Goal: Entertainment & Leisure: Consume media (video, audio)

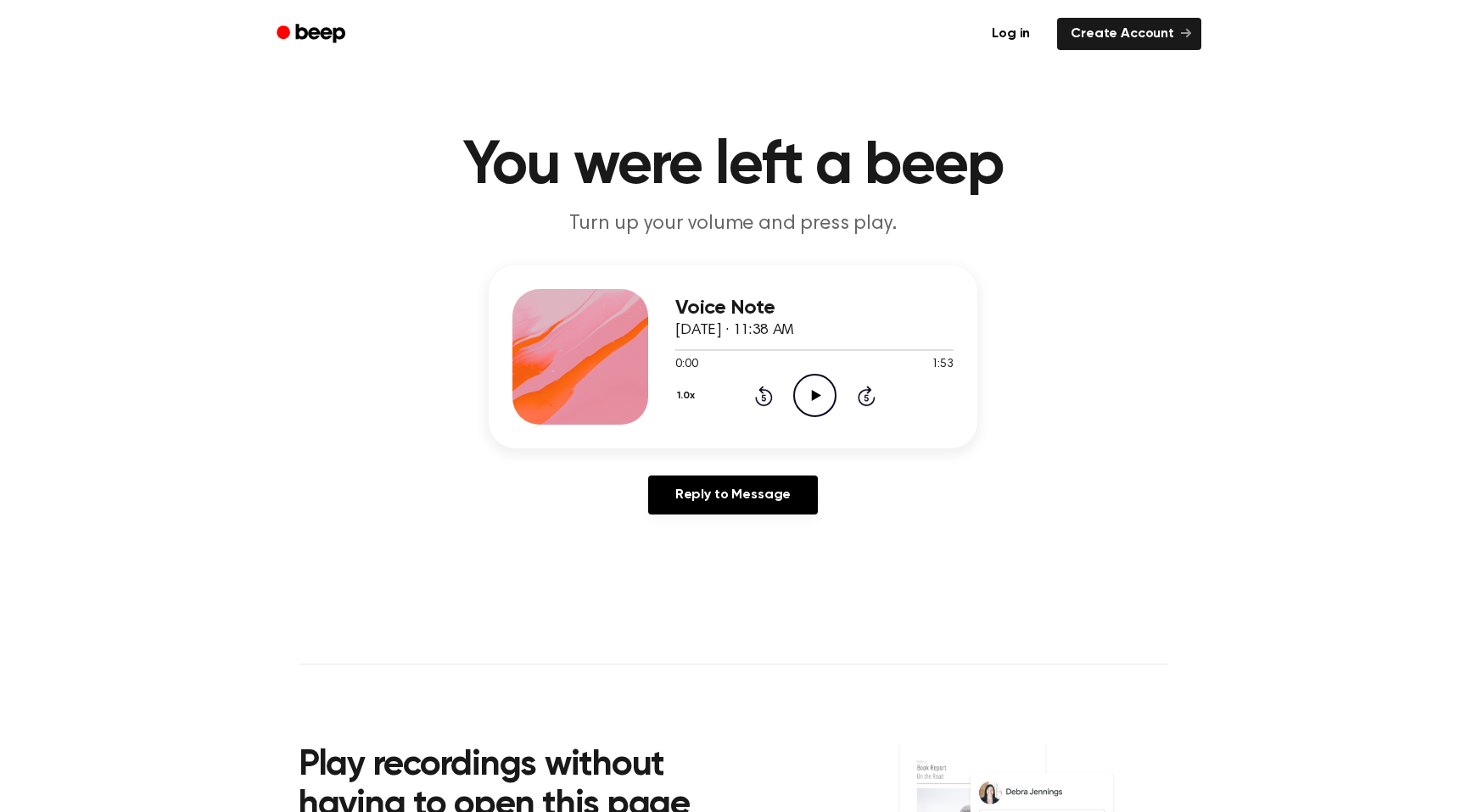
click at [819, 367] on div "0:00 1:53" at bounding box center [814, 364] width 279 height 18
click at [809, 389] on icon "Play Audio" at bounding box center [814, 395] width 43 height 43
click at [711, 349] on div at bounding box center [814, 350] width 279 height 2
click at [804, 392] on icon "Pause Audio" at bounding box center [814, 395] width 43 height 43
click at [804, 391] on icon "Play Audio" at bounding box center [814, 395] width 43 height 43
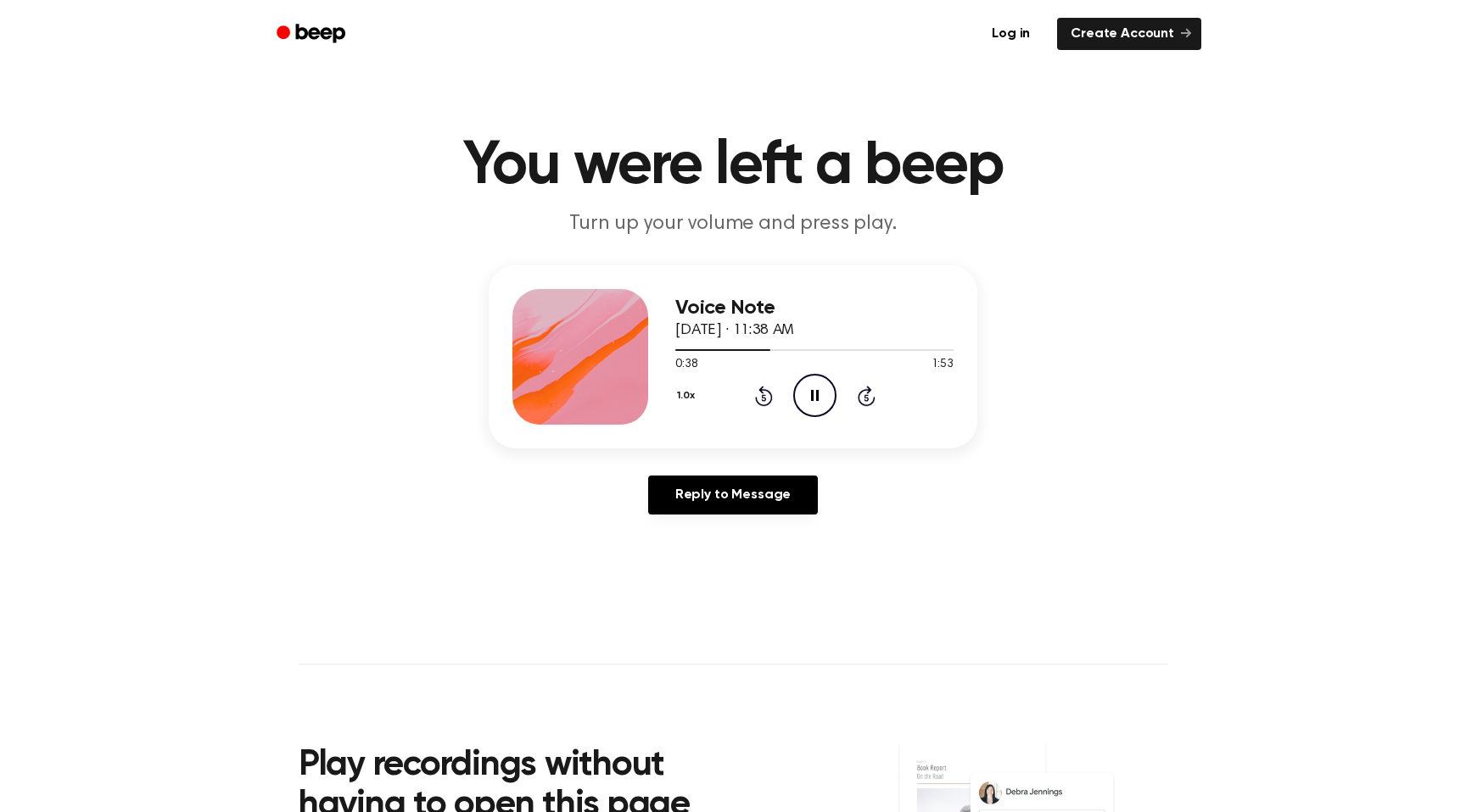
click at [804, 392] on icon "Pause Audio" at bounding box center [814, 395] width 43 height 43
click at [804, 392] on icon "Play Audio" at bounding box center [814, 395] width 43 height 43
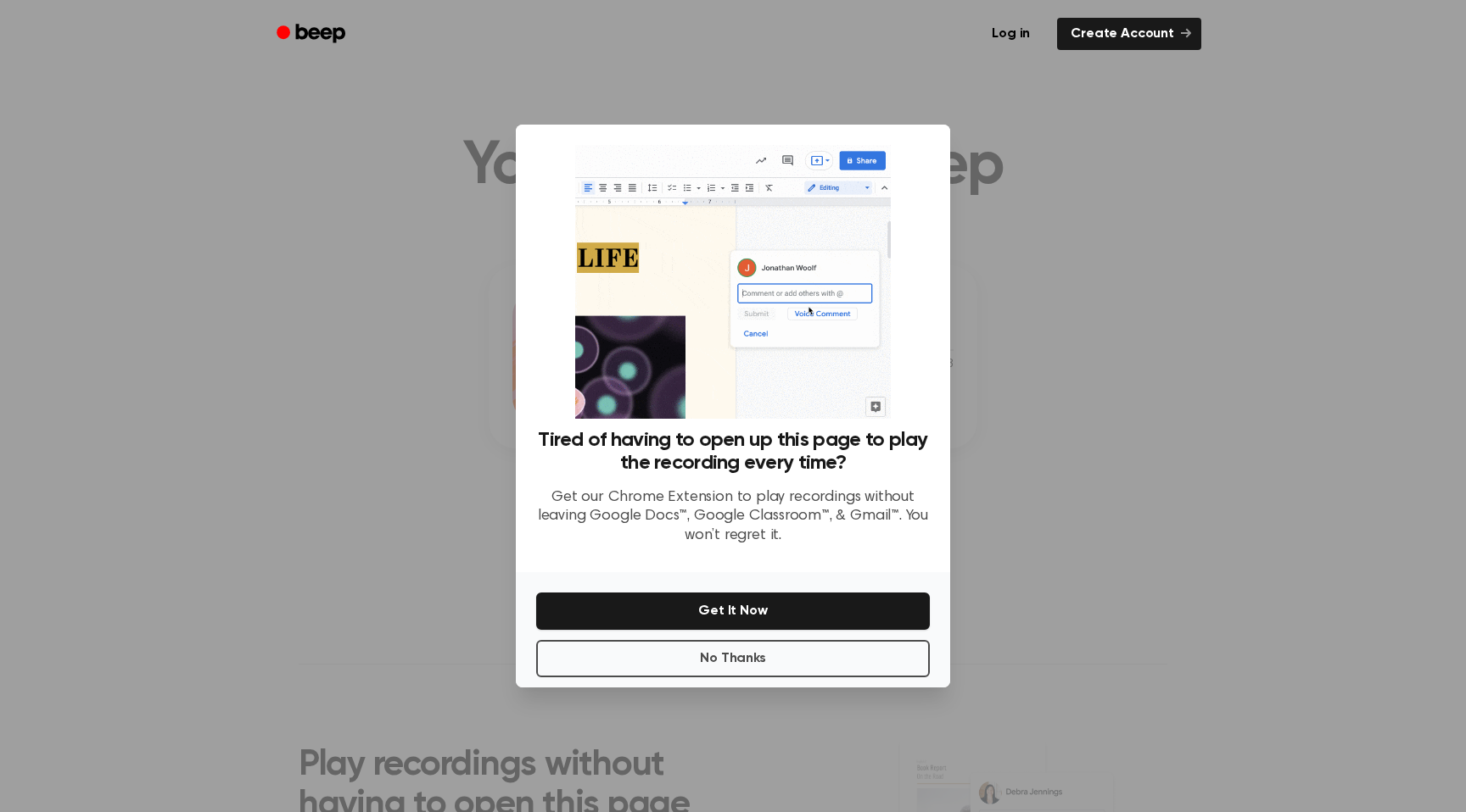
click at [1011, 390] on div at bounding box center [733, 406] width 1466 height 812
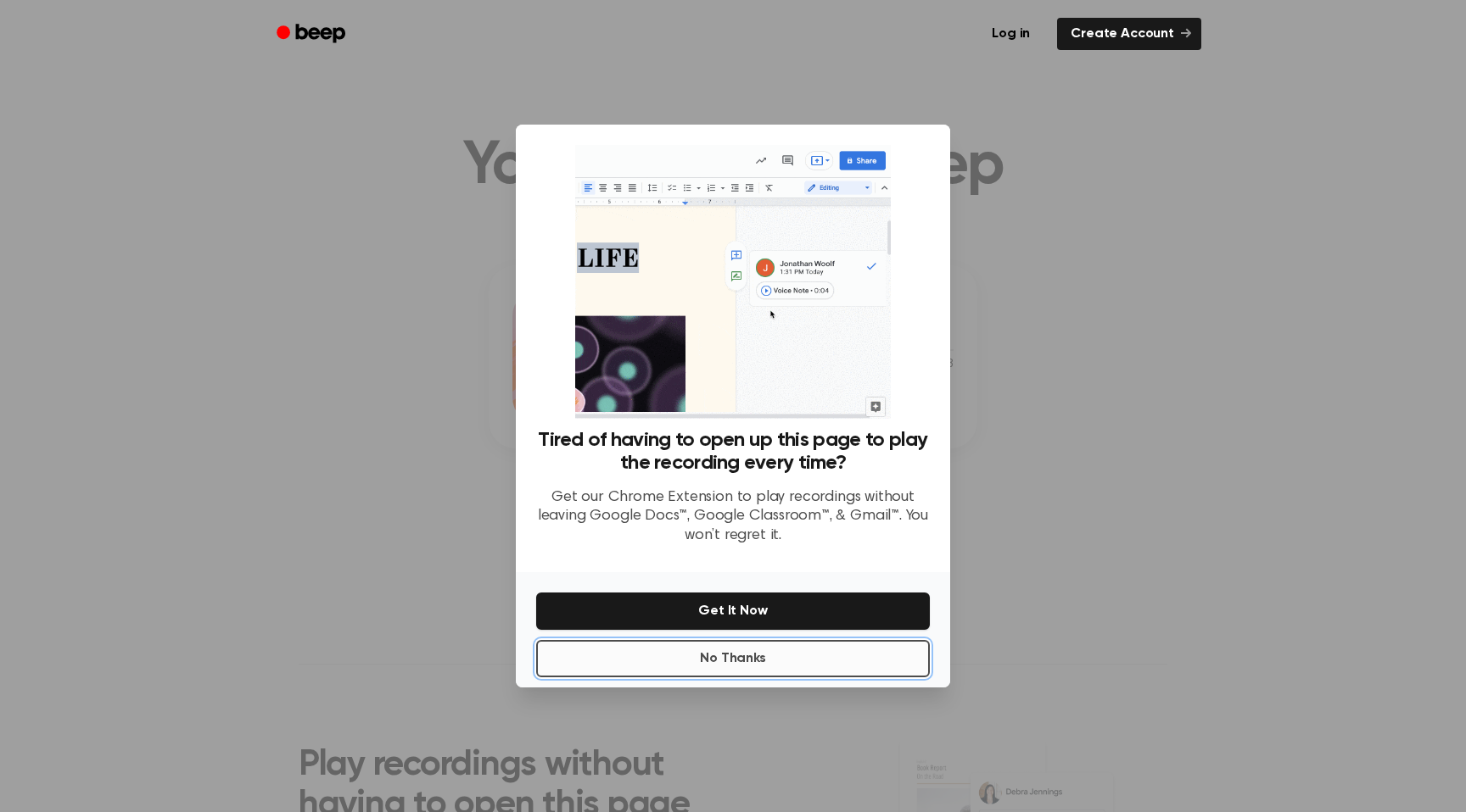
click at [870, 668] on button "No Thanks" at bounding box center [732, 659] width 394 height 37
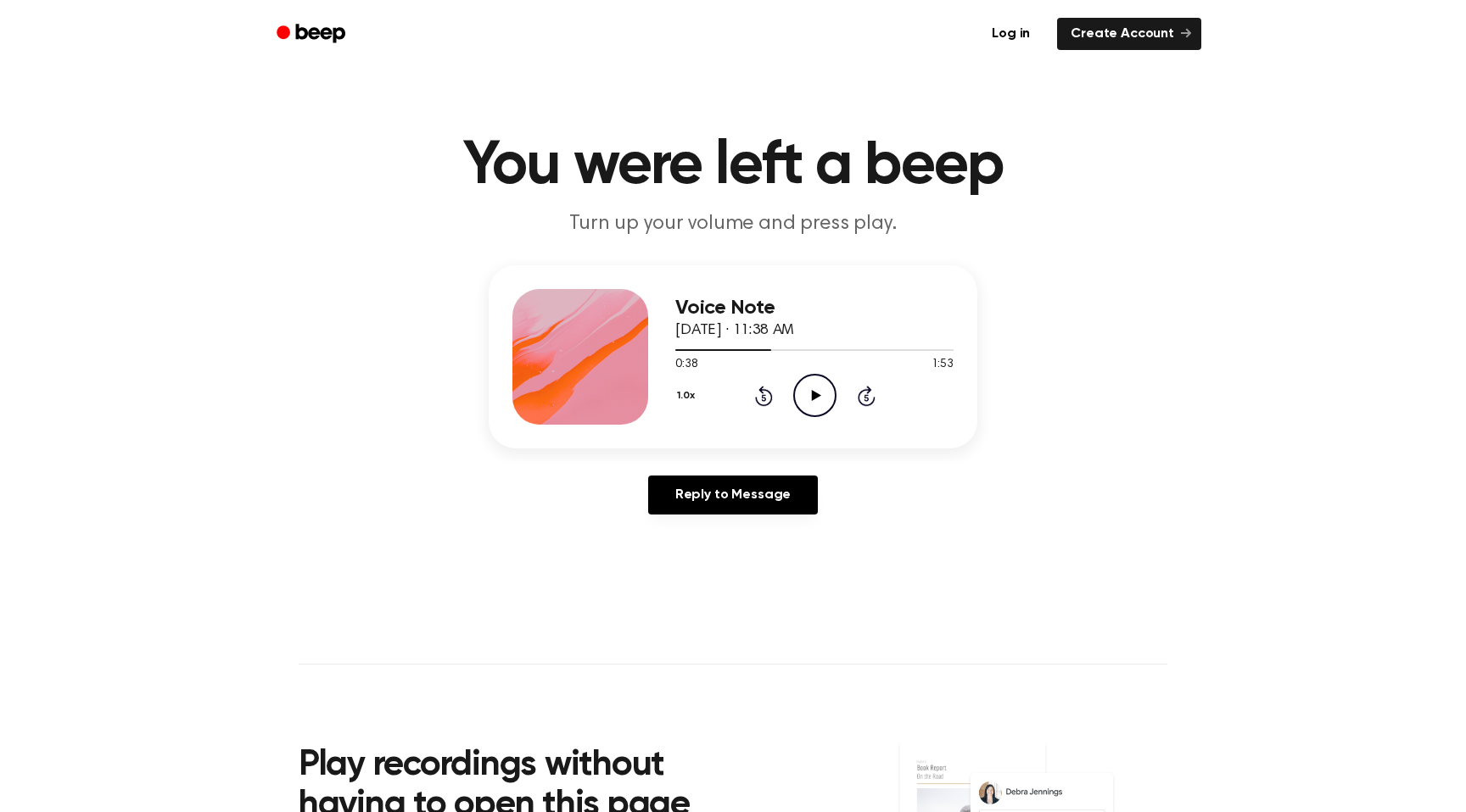
click at [803, 401] on icon "Play Audio" at bounding box center [814, 395] width 43 height 43
click at [803, 401] on icon "Pause Audio" at bounding box center [814, 395] width 43 height 43
drag, startPoint x: 826, startPoint y: 351, endPoint x: 697, endPoint y: 355, distance: 129.1
click at [690, 355] on div at bounding box center [814, 349] width 279 height 14
drag, startPoint x: 686, startPoint y: 349, endPoint x: 670, endPoint y: 349, distance: 16.0
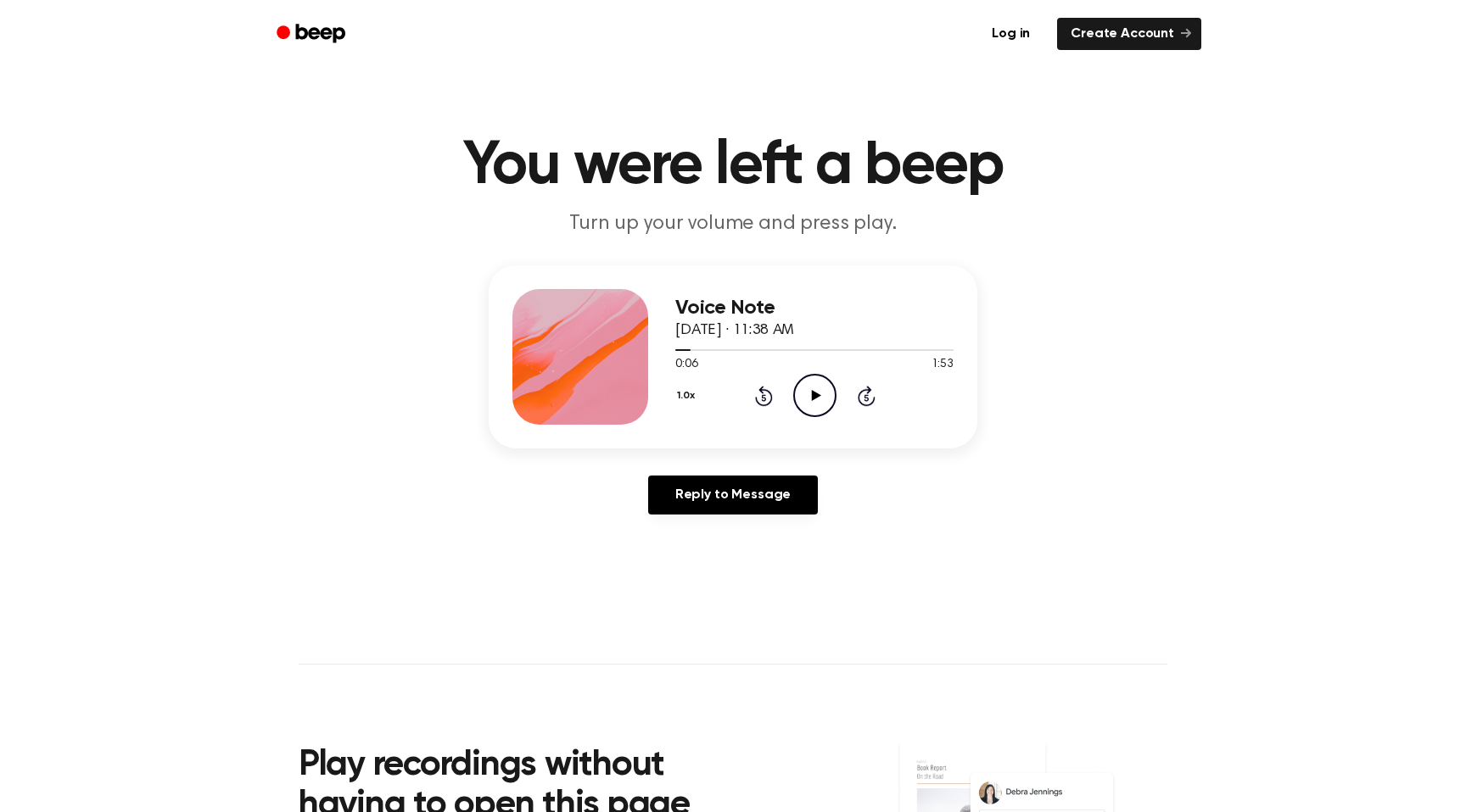
click at [670, 349] on div "Voice Note [DATE] · 11:38 AM 0:06 1:53 Your browser does not support the [objec…" at bounding box center [733, 357] width 489 height 183
click at [823, 397] on icon "Play Audio" at bounding box center [814, 395] width 43 height 43
click at [808, 378] on icon "Pause Audio" at bounding box center [814, 395] width 43 height 43
click at [717, 351] on div at bounding box center [814, 349] width 279 height 14
click at [798, 387] on icon "Play Audio" at bounding box center [814, 395] width 43 height 43
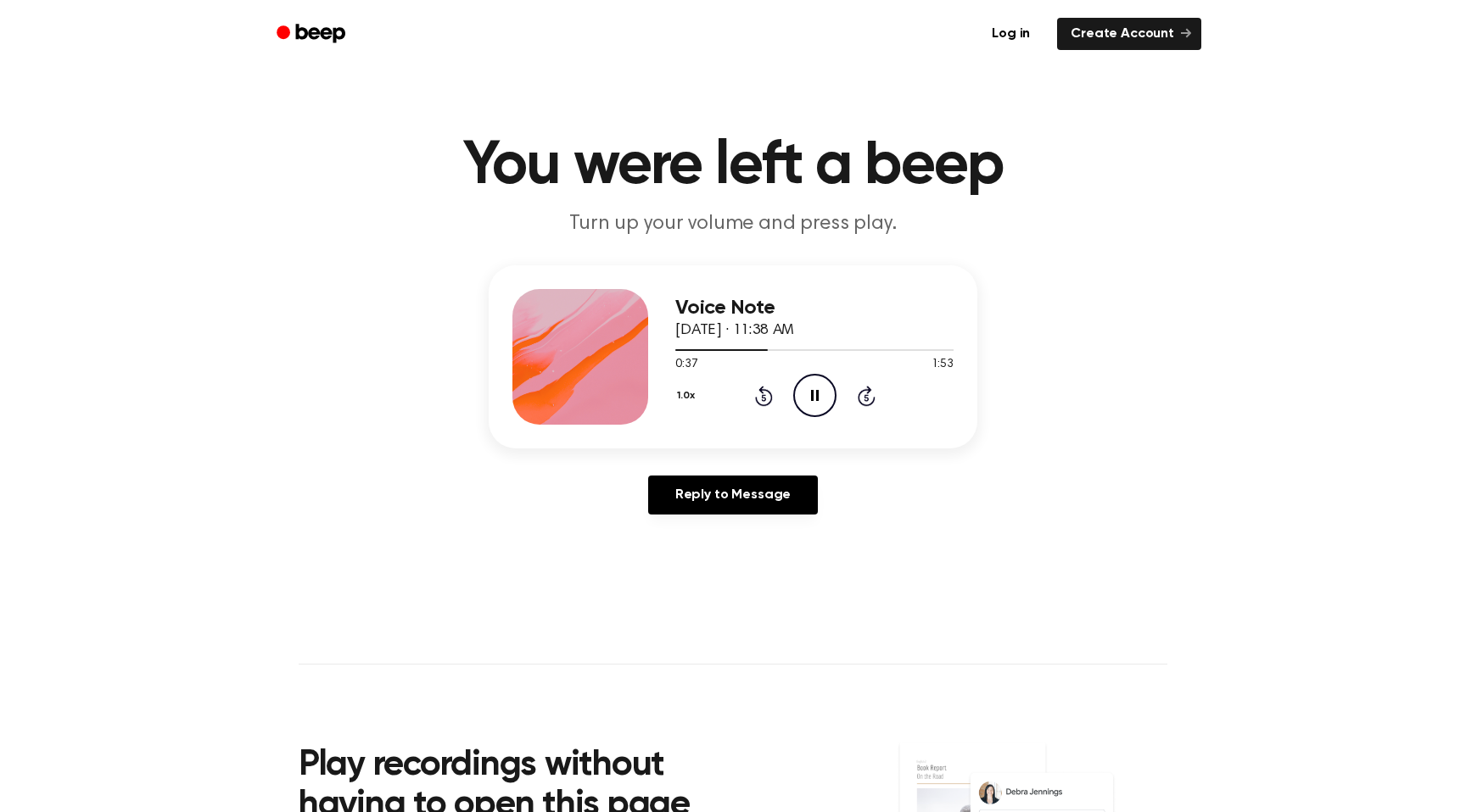
click at [802, 388] on icon "Pause Audio" at bounding box center [814, 395] width 43 height 43
click at [735, 350] on div at bounding box center [722, 350] width 93 height 2
click at [806, 389] on icon "Play Audio" at bounding box center [814, 395] width 43 height 43
click at [761, 349] on div at bounding box center [729, 350] width 108 height 2
click at [811, 398] on icon at bounding box center [814, 395] width 7 height 11
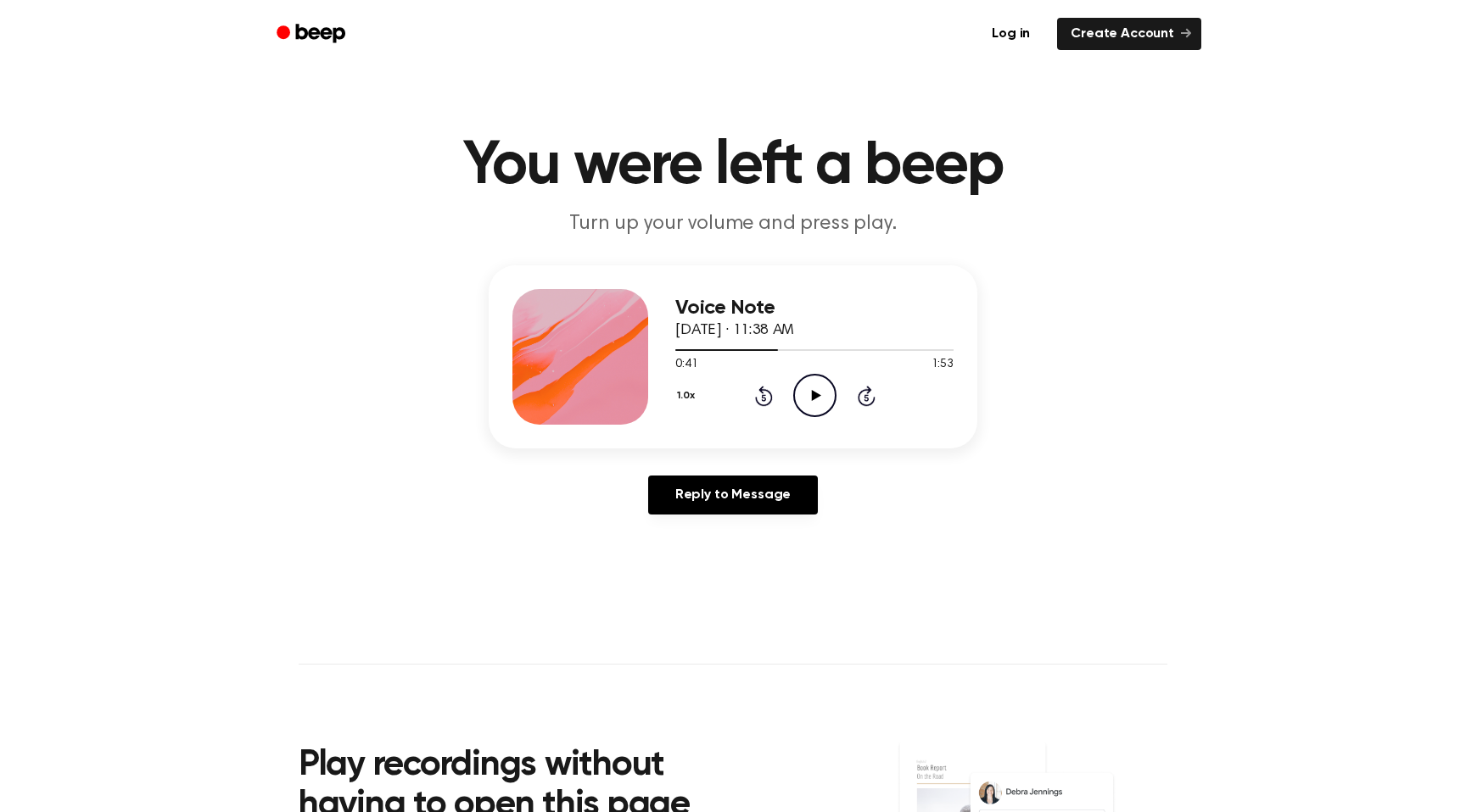
click at [811, 398] on icon at bounding box center [815, 395] width 9 height 11
click at [811, 398] on icon at bounding box center [814, 395] width 7 height 11
click at [811, 398] on icon at bounding box center [815, 395] width 9 height 11
click at [812, 397] on icon "Pause Audio" at bounding box center [814, 395] width 43 height 43
click at [812, 397] on icon at bounding box center [815, 395] width 9 height 11
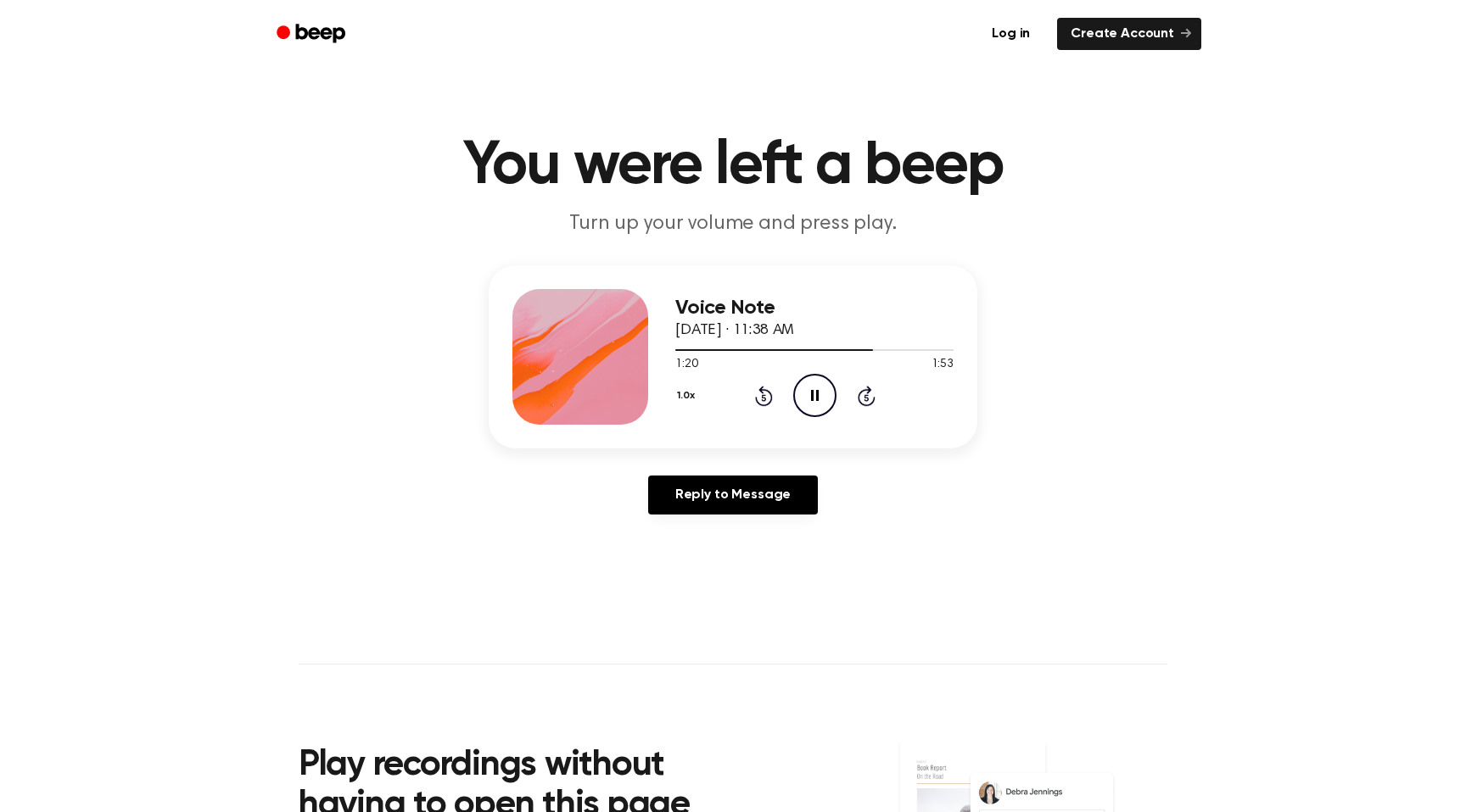
click at [812, 397] on icon "Pause Audio" at bounding box center [814, 395] width 43 height 43
click at [812, 397] on icon at bounding box center [815, 395] width 9 height 11
click at [812, 397] on icon "Pause Audio" at bounding box center [814, 395] width 43 height 43
click at [812, 397] on icon at bounding box center [815, 395] width 9 height 11
click at [812, 397] on icon "Pause Audio" at bounding box center [814, 395] width 43 height 43
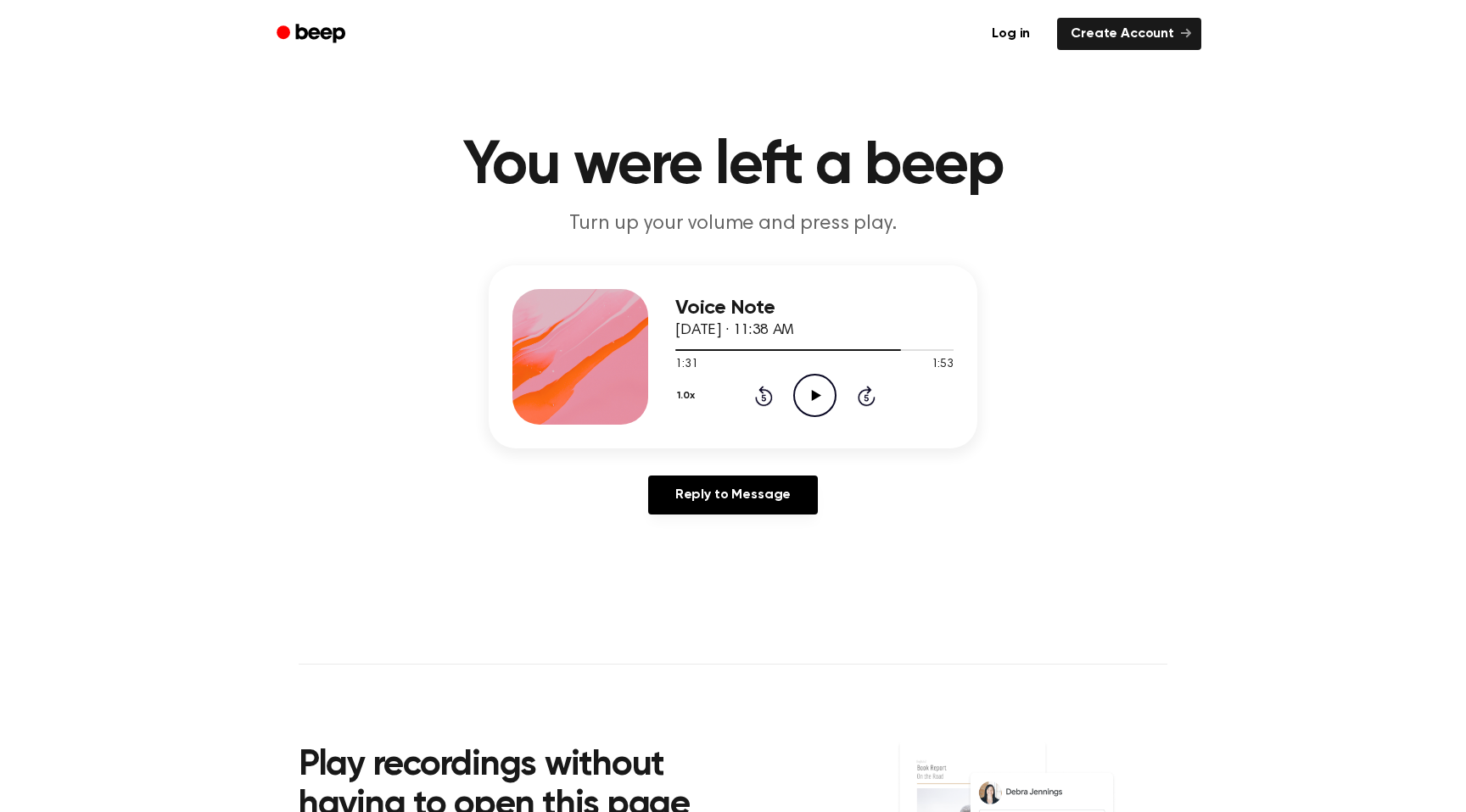
click at [812, 397] on icon at bounding box center [815, 395] width 9 height 11
click at [812, 397] on icon "Pause Audio" at bounding box center [814, 395] width 43 height 43
click at [772, 349] on div at bounding box center [814, 349] width 279 height 14
click at [812, 406] on icon "Play Audio" at bounding box center [814, 395] width 43 height 43
click at [812, 406] on icon "Pause Audio" at bounding box center [814, 395] width 43 height 43
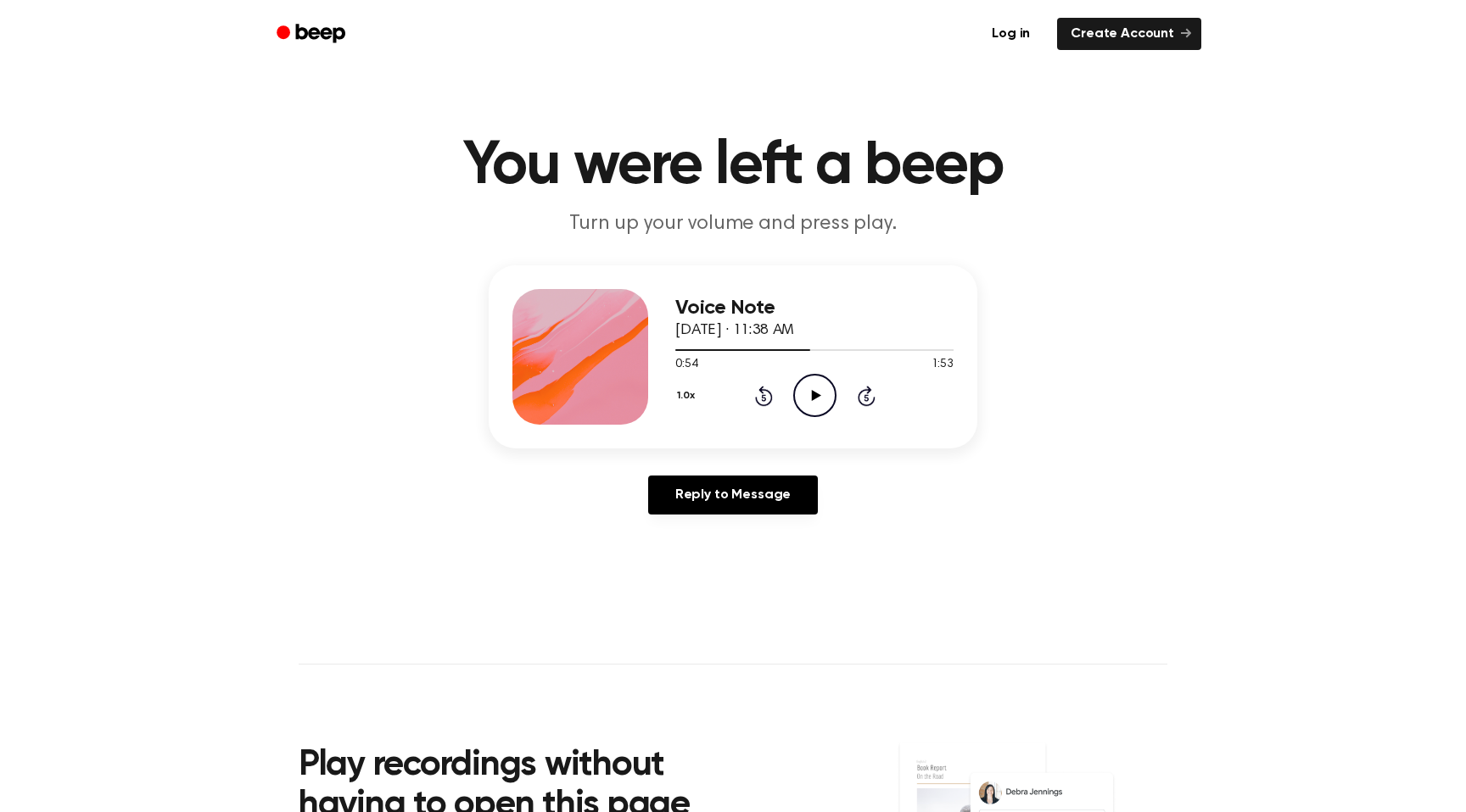
click at [812, 406] on icon "Play Audio" at bounding box center [814, 395] width 43 height 43
click at [812, 406] on icon "Pause Audio" at bounding box center [814, 395] width 43 height 43
click at [812, 410] on icon "Play Audio" at bounding box center [814, 395] width 43 height 43
click at [815, 395] on icon at bounding box center [814, 395] width 7 height 11
click at [815, 395] on icon at bounding box center [815, 395] width 9 height 11
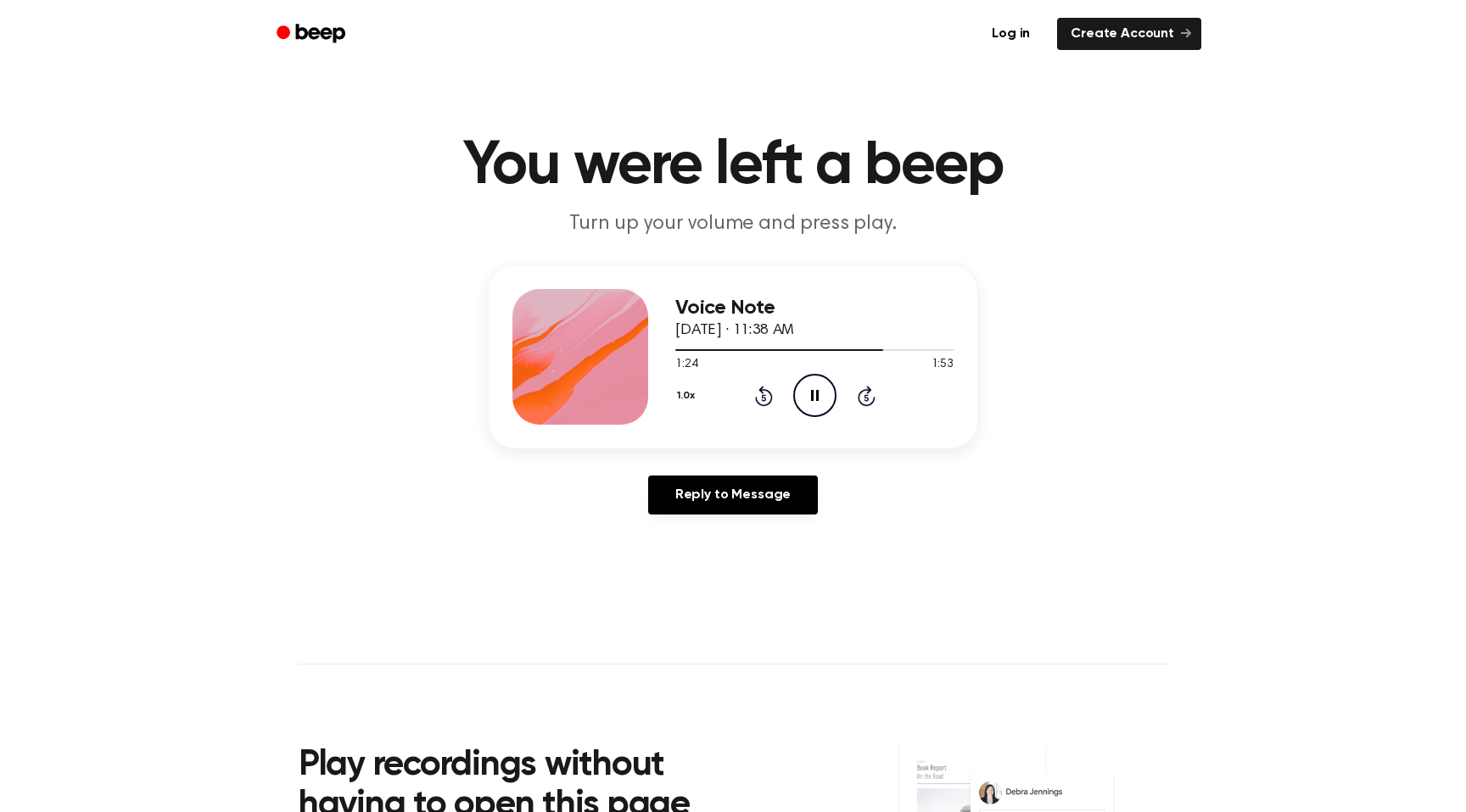
click at [807, 388] on icon "Pause Audio" at bounding box center [814, 395] width 43 height 43
click at [807, 386] on icon "Play Audio" at bounding box center [814, 395] width 43 height 43
click at [807, 386] on icon "Pause Audio" at bounding box center [814, 395] width 43 height 43
click at [807, 386] on icon "Play Audio" at bounding box center [814, 395] width 43 height 43
click at [807, 386] on icon "Pause Audio" at bounding box center [814, 395] width 43 height 43
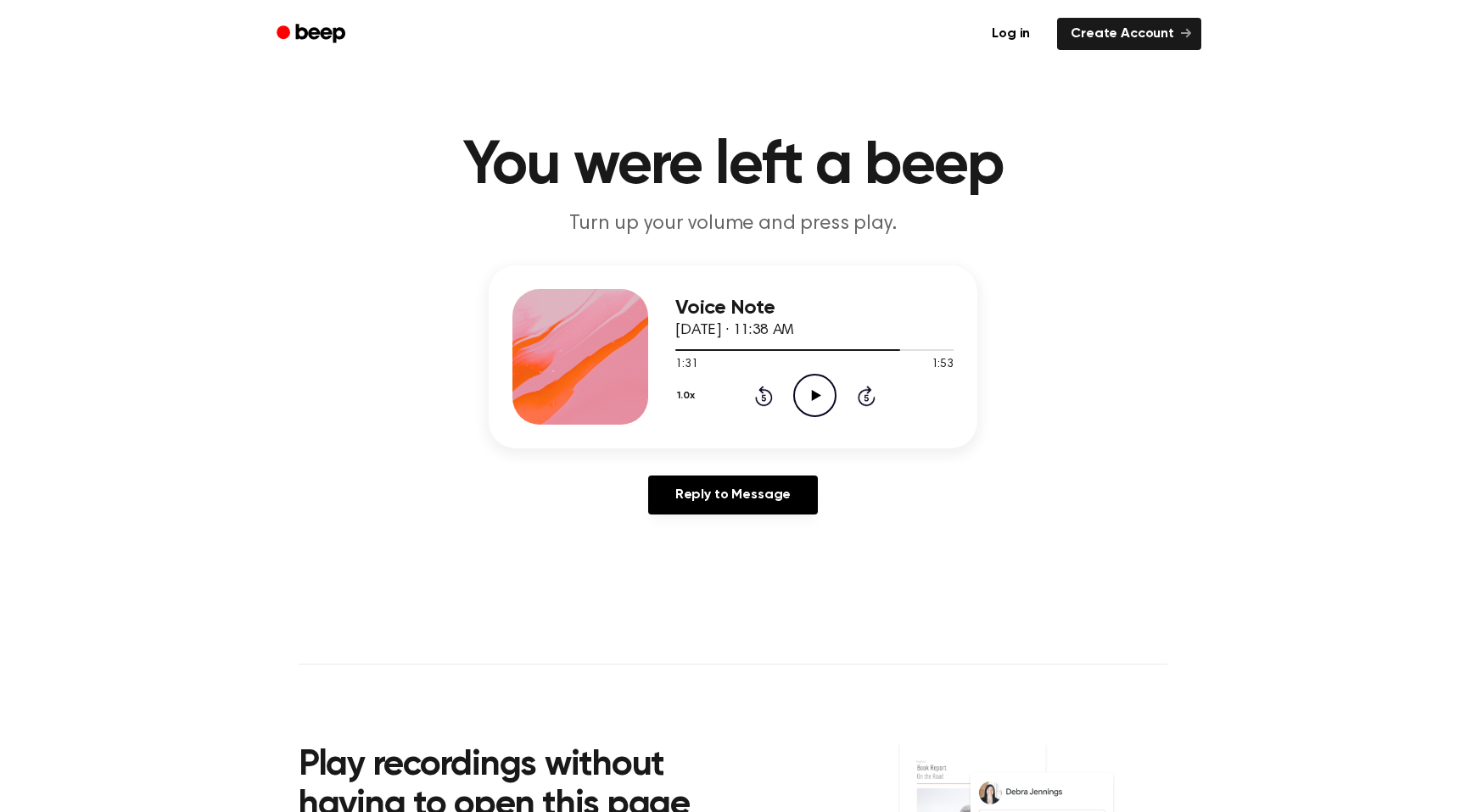
click at [807, 386] on icon "Play Audio" at bounding box center [814, 395] width 43 height 43
click at [807, 386] on icon "Pause Audio" at bounding box center [814, 395] width 43 height 43
drag, startPoint x: 807, startPoint y: 396, endPoint x: 801, endPoint y: 354, distance: 42.4
click at [807, 381] on icon "Play Audio" at bounding box center [814, 395] width 43 height 43
click at [812, 397] on icon at bounding box center [814, 395] width 7 height 11
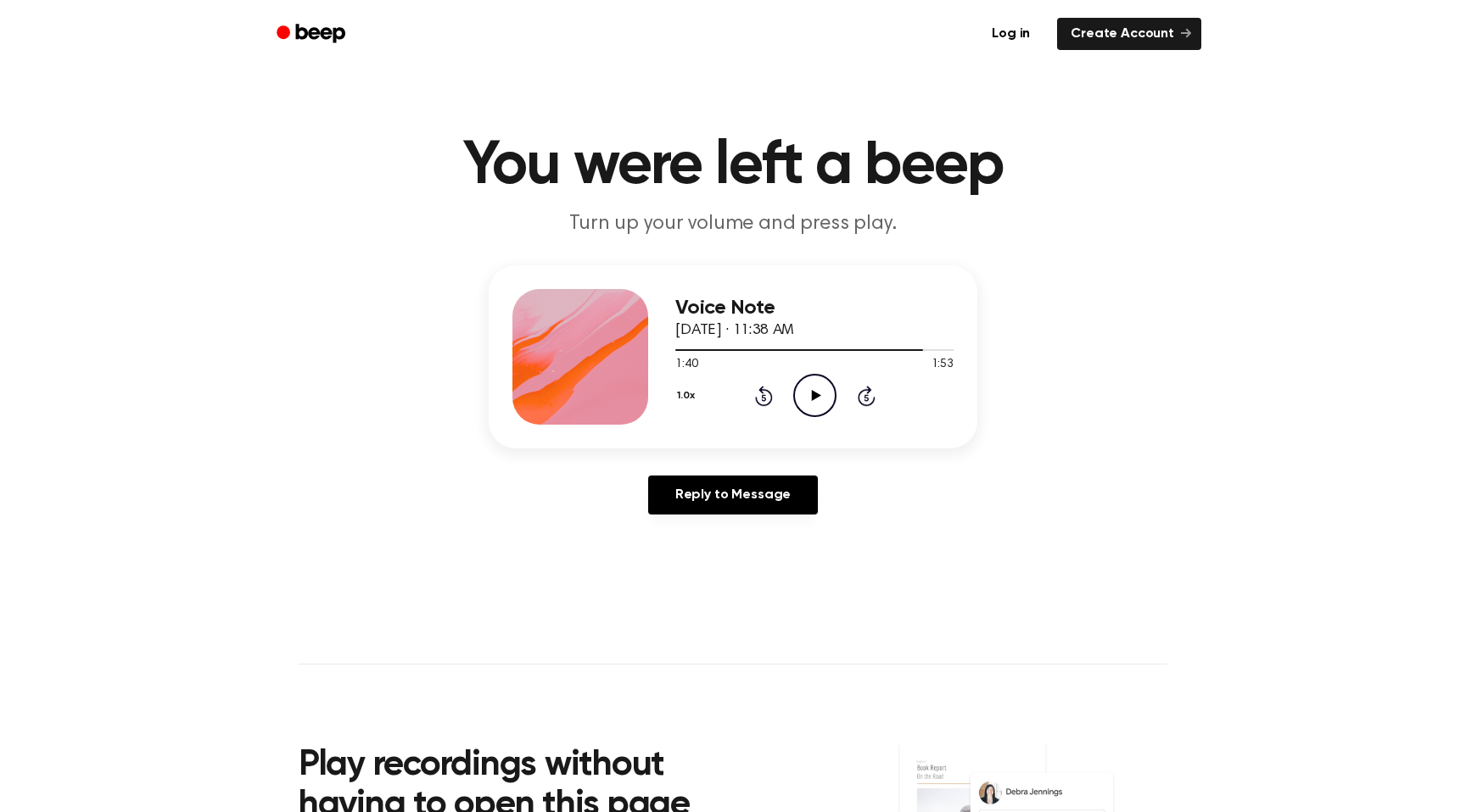
click at [809, 391] on icon "Play Audio" at bounding box center [814, 395] width 43 height 43
click at [809, 390] on icon "Pause Audio" at bounding box center [814, 395] width 43 height 43
click at [809, 390] on icon "Play Audio" at bounding box center [814, 395] width 43 height 43
click at [809, 390] on icon "Pause Audio" at bounding box center [814, 395] width 43 height 43
click at [807, 387] on icon "Play Audio" at bounding box center [814, 395] width 43 height 43
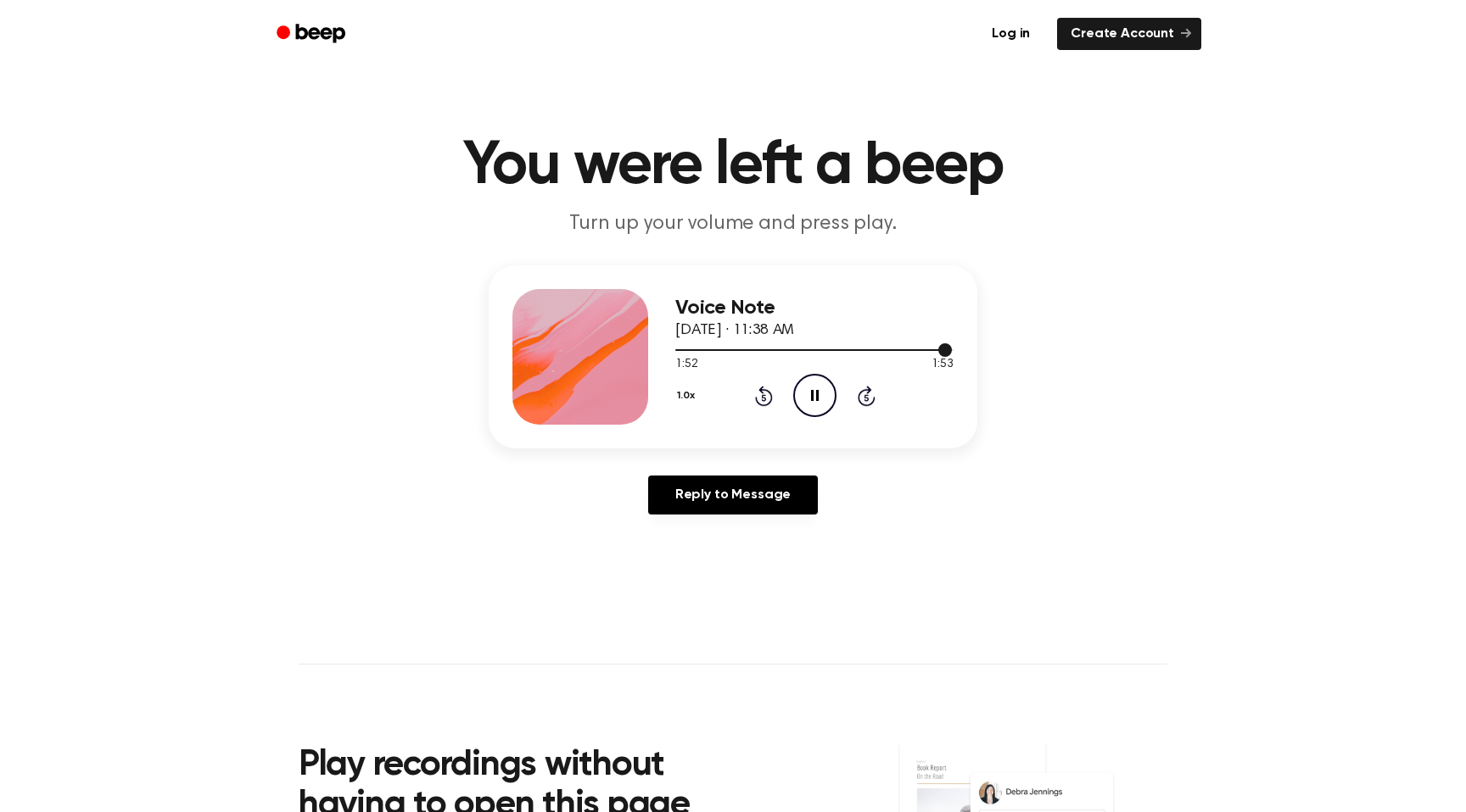
click at [726, 345] on div at bounding box center [814, 349] width 279 height 14
click at [815, 399] on icon "Pause Audio" at bounding box center [814, 395] width 43 height 43
click at [695, 346] on div at bounding box center [814, 349] width 279 height 14
click at [870, 406] on icon "Skip 5 seconds" at bounding box center [866, 396] width 19 height 22
click at [821, 397] on icon "Play Audio" at bounding box center [814, 395] width 43 height 43
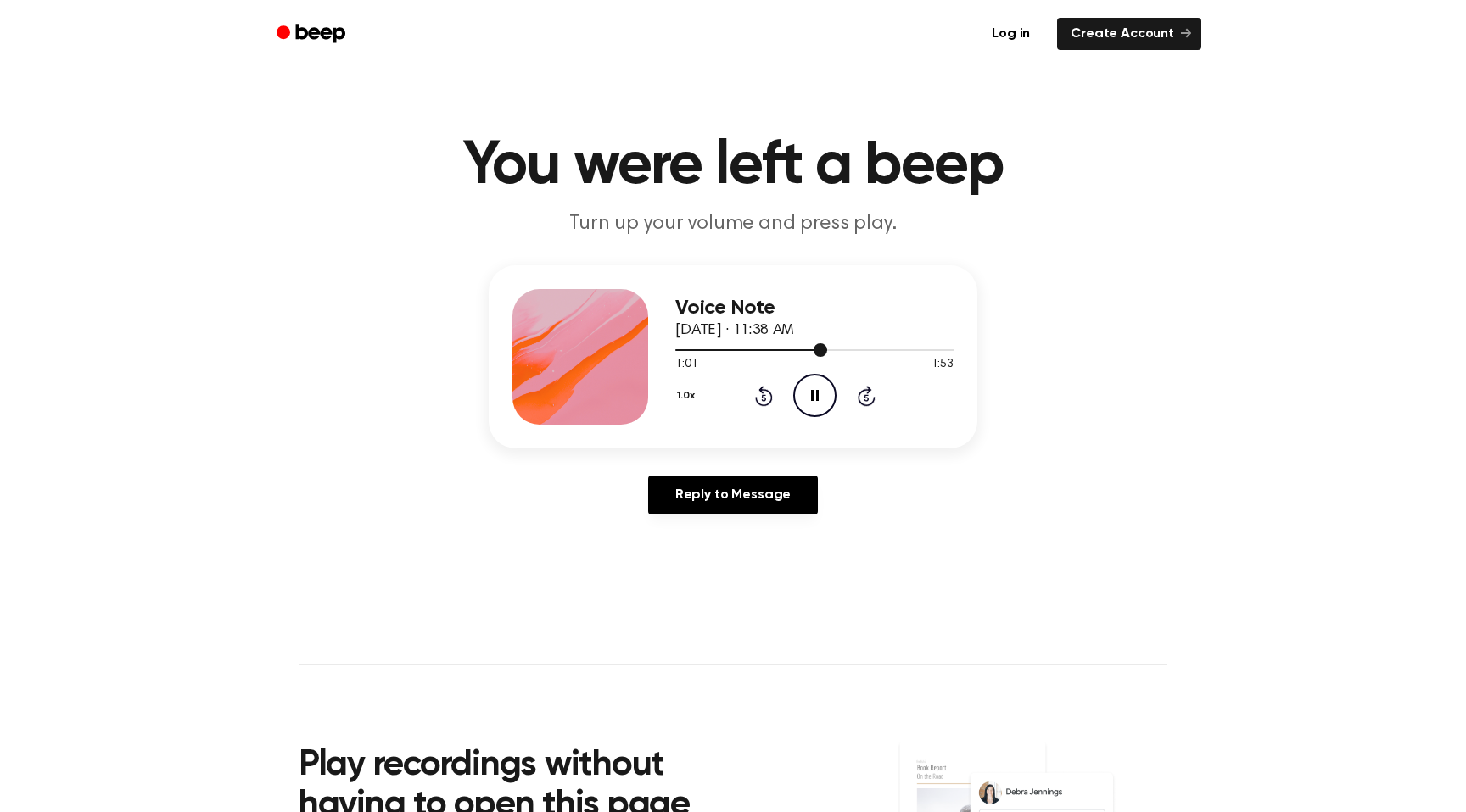
click at [794, 349] on div at bounding box center [751, 350] width 151 height 2
drag, startPoint x: 824, startPoint y: 351, endPoint x: 757, endPoint y: 329, distance: 70.5
click at [757, 329] on div "Voice Note [DATE] · 11:38 AM 1:04 1:53 Your browser does not support the [objec…" at bounding box center [814, 356] width 279 height 135
click at [890, 329] on div "Voice Note [DATE] · 11:38 AM" at bounding box center [814, 320] width 279 height 46
drag, startPoint x: 832, startPoint y: 346, endPoint x: 783, endPoint y: 353, distance: 49.5
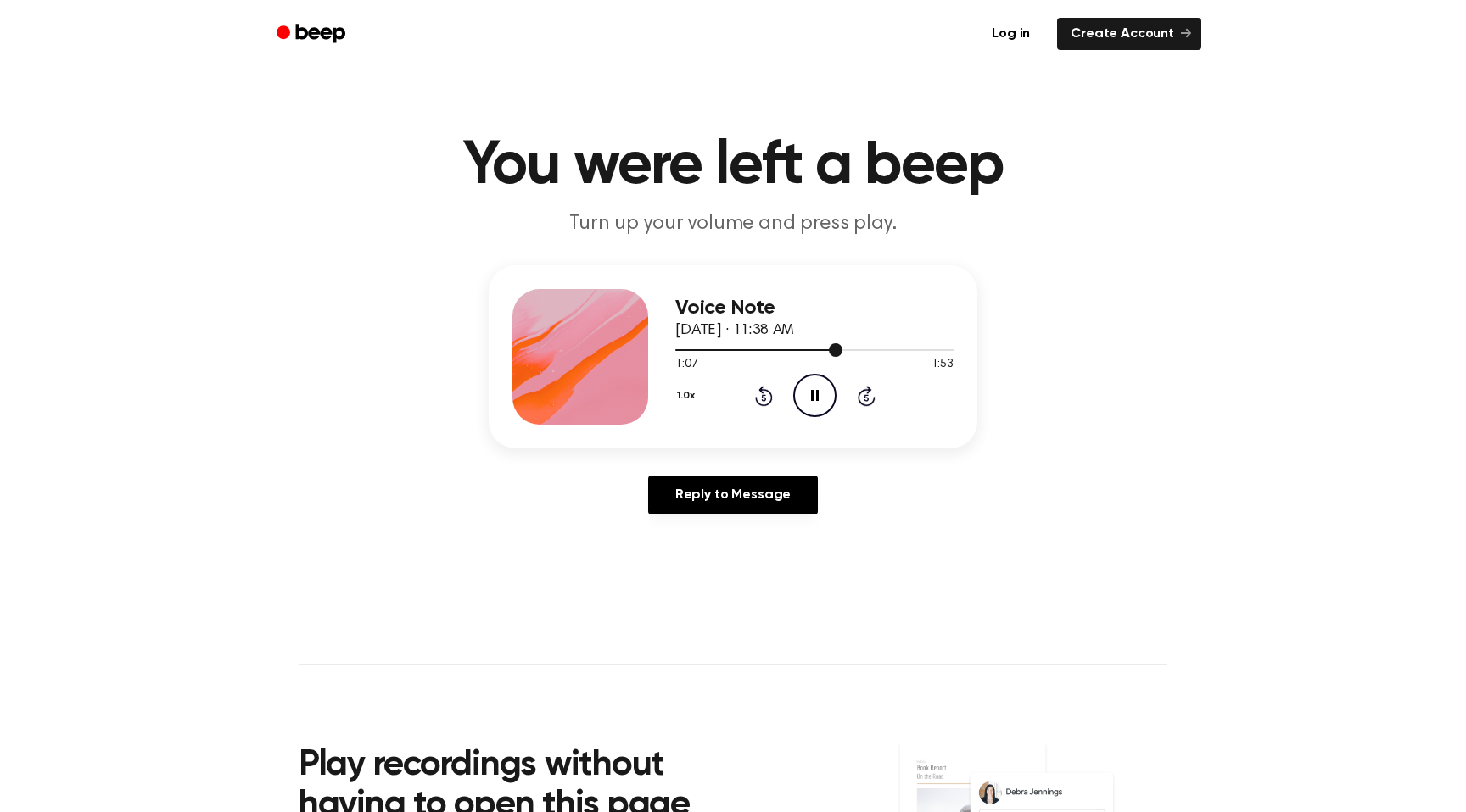
click at [783, 353] on div at bounding box center [814, 349] width 279 height 14
drag, startPoint x: 791, startPoint y: 351, endPoint x: 686, endPoint y: 345, distance: 105.2
click at [686, 345] on div at bounding box center [814, 349] width 279 height 14
click at [713, 349] on div at bounding box center [814, 350] width 279 height 2
click at [755, 349] on div at bounding box center [814, 349] width 279 height 14
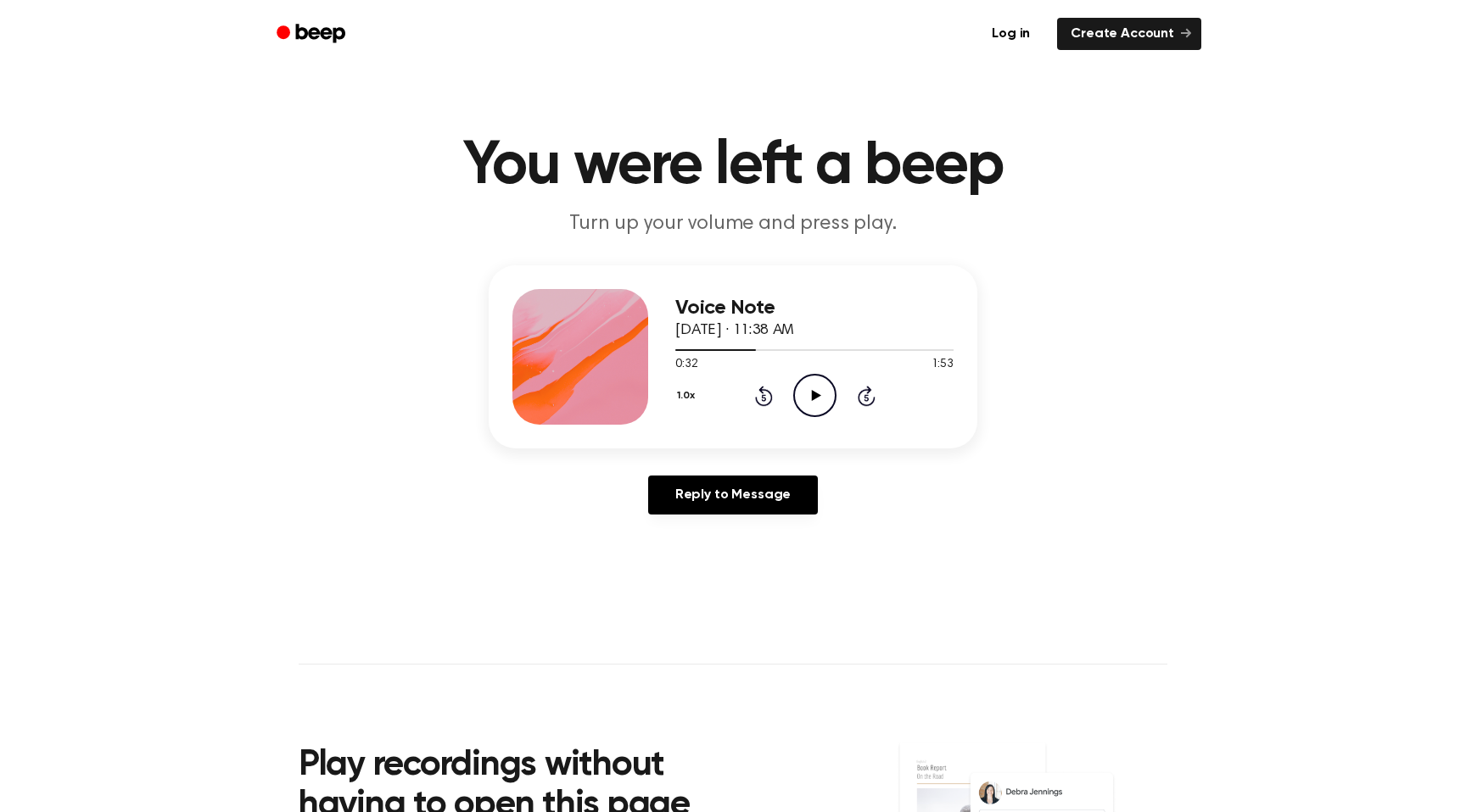
click at [799, 396] on icon "Play Audio" at bounding box center [814, 395] width 43 height 43
click at [818, 394] on icon at bounding box center [815, 395] width 9 height 11
click at [818, 394] on icon "Pause Audio" at bounding box center [814, 395] width 43 height 43
click at [818, 394] on icon at bounding box center [815, 395] width 9 height 11
click at [818, 395] on icon "Pause Audio" at bounding box center [814, 395] width 43 height 43
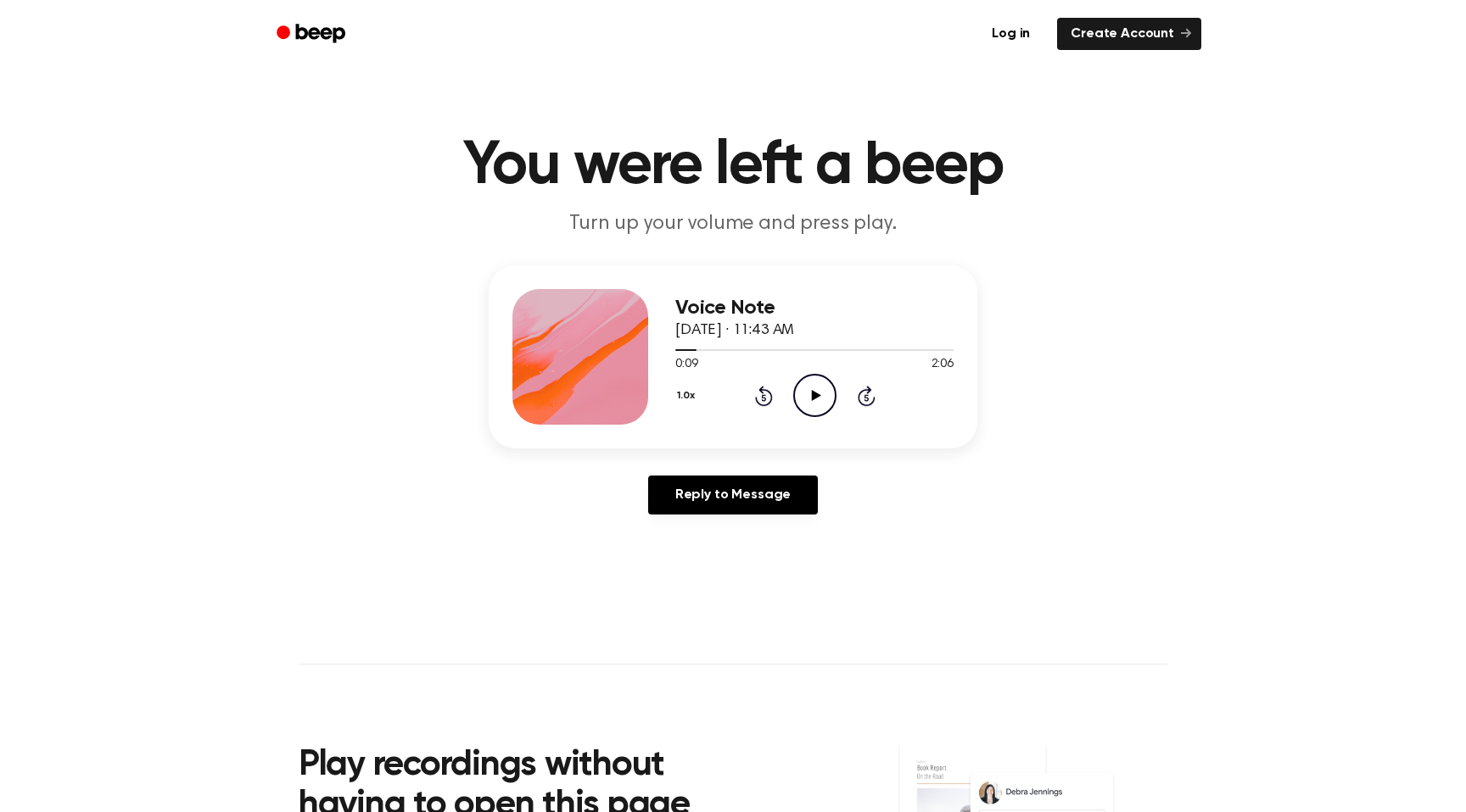
click at [818, 395] on icon at bounding box center [815, 395] width 9 height 11
click at [818, 395] on icon "Pause Audio" at bounding box center [814, 395] width 43 height 43
click at [818, 395] on icon at bounding box center [815, 395] width 9 height 11
click at [836, 394] on circle at bounding box center [814, 395] width 41 height 41
drag, startPoint x: 818, startPoint y: 395, endPoint x: 836, endPoint y: 393, distance: 18.1
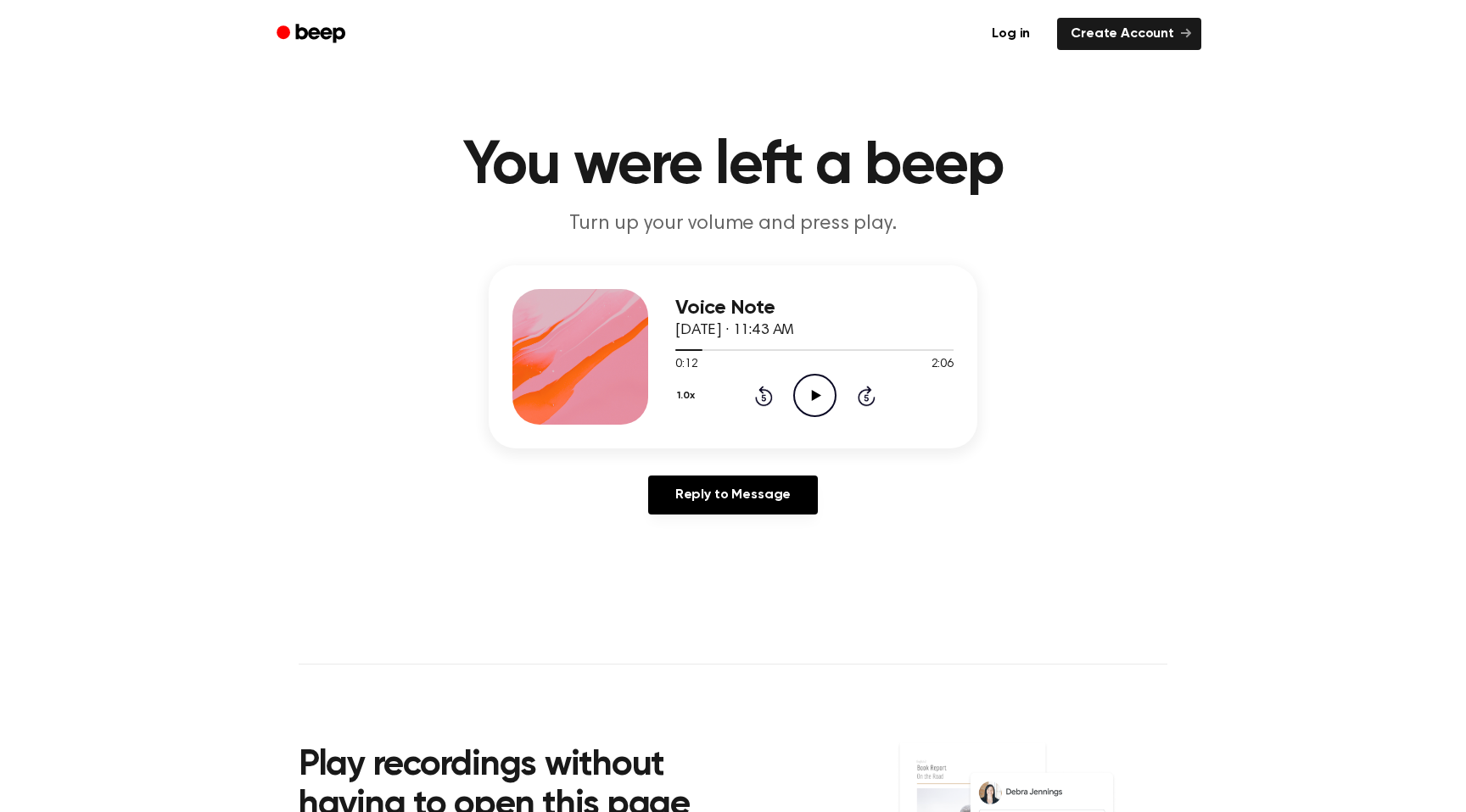
click at [836, 393] on circle at bounding box center [814, 395] width 41 height 41
click at [820, 396] on icon "Pause Audio" at bounding box center [814, 395] width 43 height 43
click at [804, 397] on icon "Play Audio" at bounding box center [814, 395] width 43 height 43
click at [812, 406] on icon "Pause Audio" at bounding box center [814, 395] width 43 height 43
click at [812, 406] on icon "Play Audio" at bounding box center [814, 395] width 43 height 43
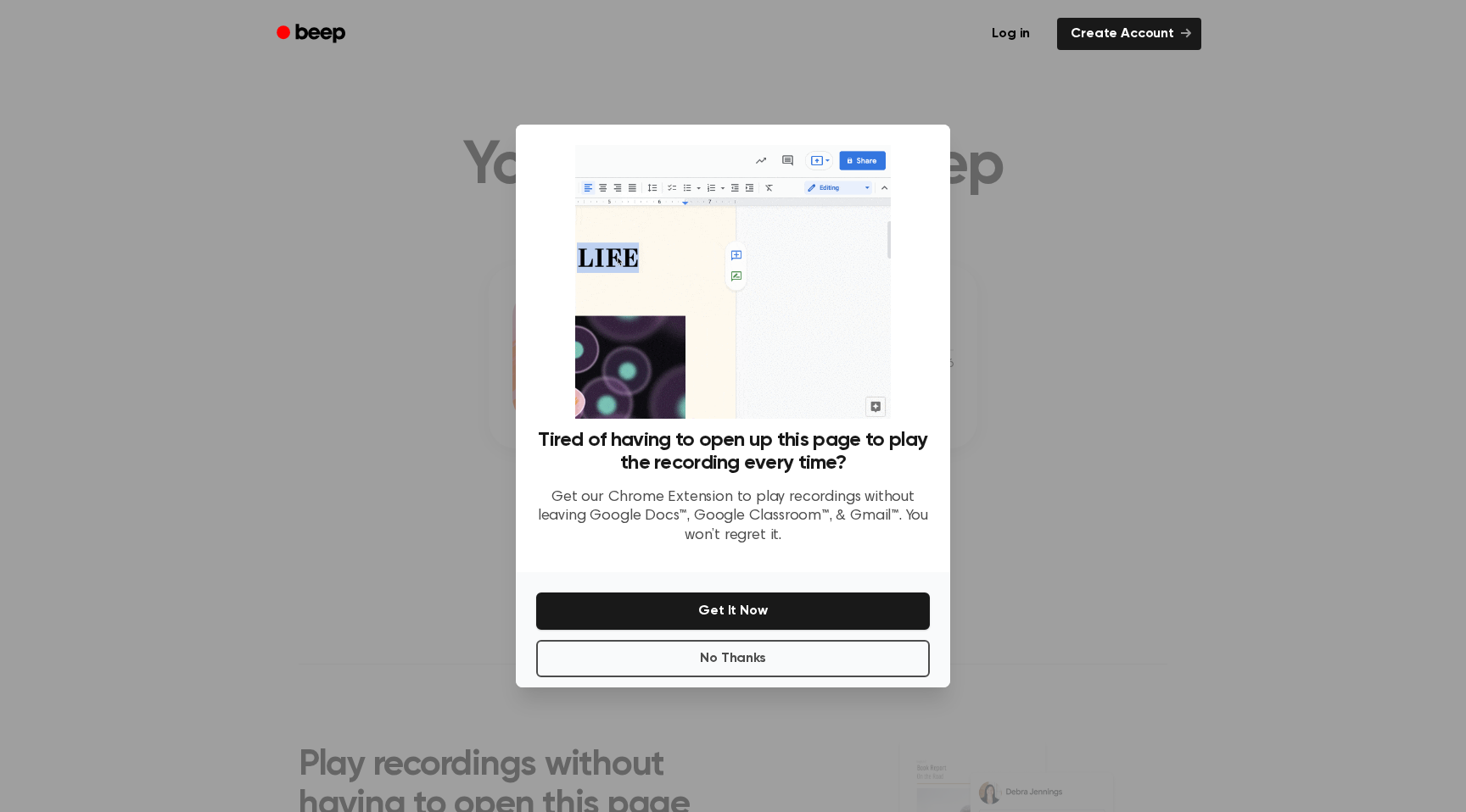
click at [944, 389] on div "Tired of having to open up this page to play the recording every time? Get our …" at bounding box center [733, 348] width 434 height 448
click at [1013, 390] on div at bounding box center [733, 406] width 1466 height 812
click at [885, 662] on button "No Thanks" at bounding box center [732, 659] width 394 height 37
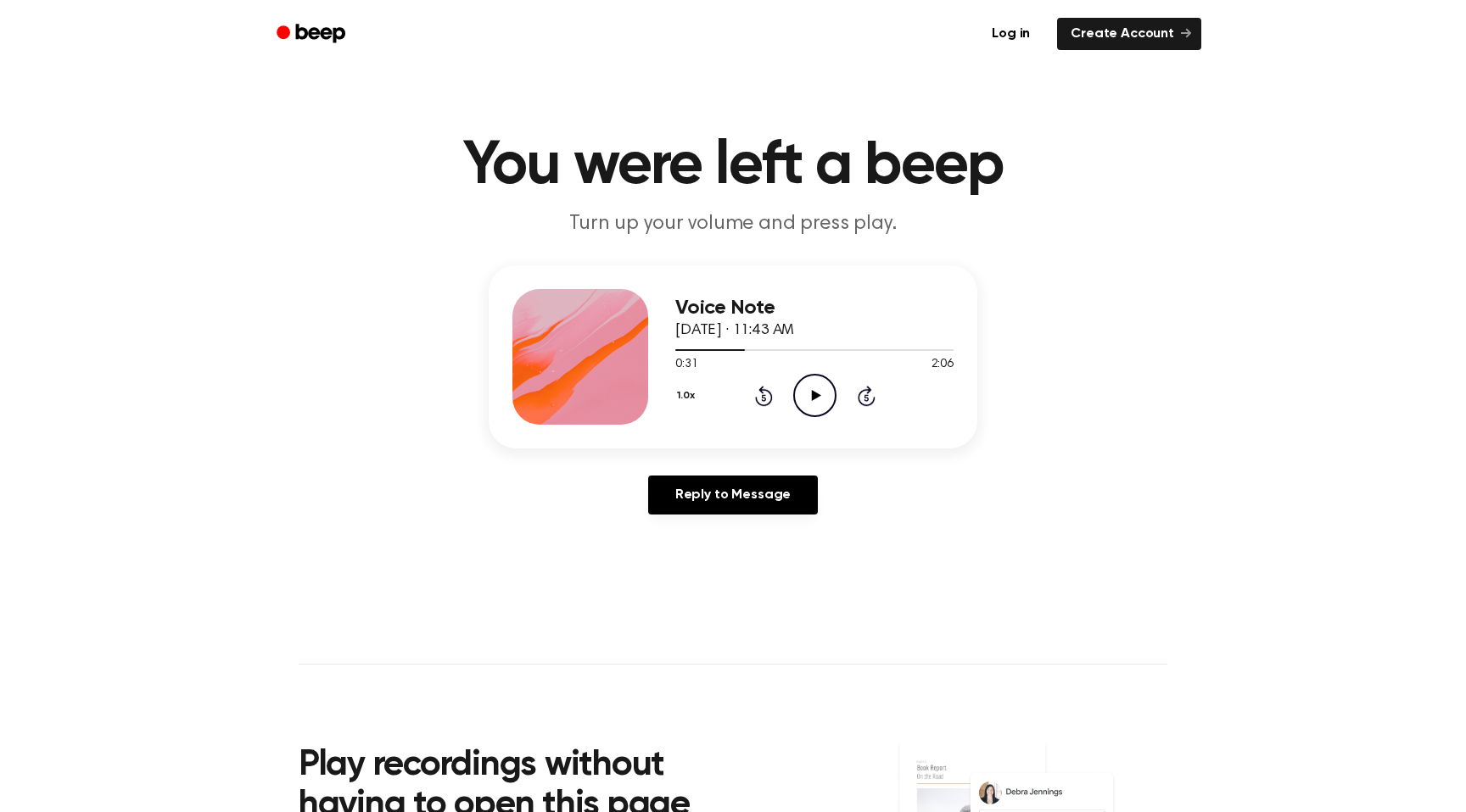
click at [816, 404] on icon "Play Audio" at bounding box center [814, 395] width 43 height 43
click at [815, 406] on icon "Pause Audio" at bounding box center [814, 395] width 43 height 43
click at [815, 406] on icon "Play Audio" at bounding box center [814, 395] width 43 height 43
click at [815, 406] on icon "Pause Audio" at bounding box center [814, 395] width 43 height 43
click at [815, 406] on icon "Play Audio" at bounding box center [814, 395] width 43 height 43
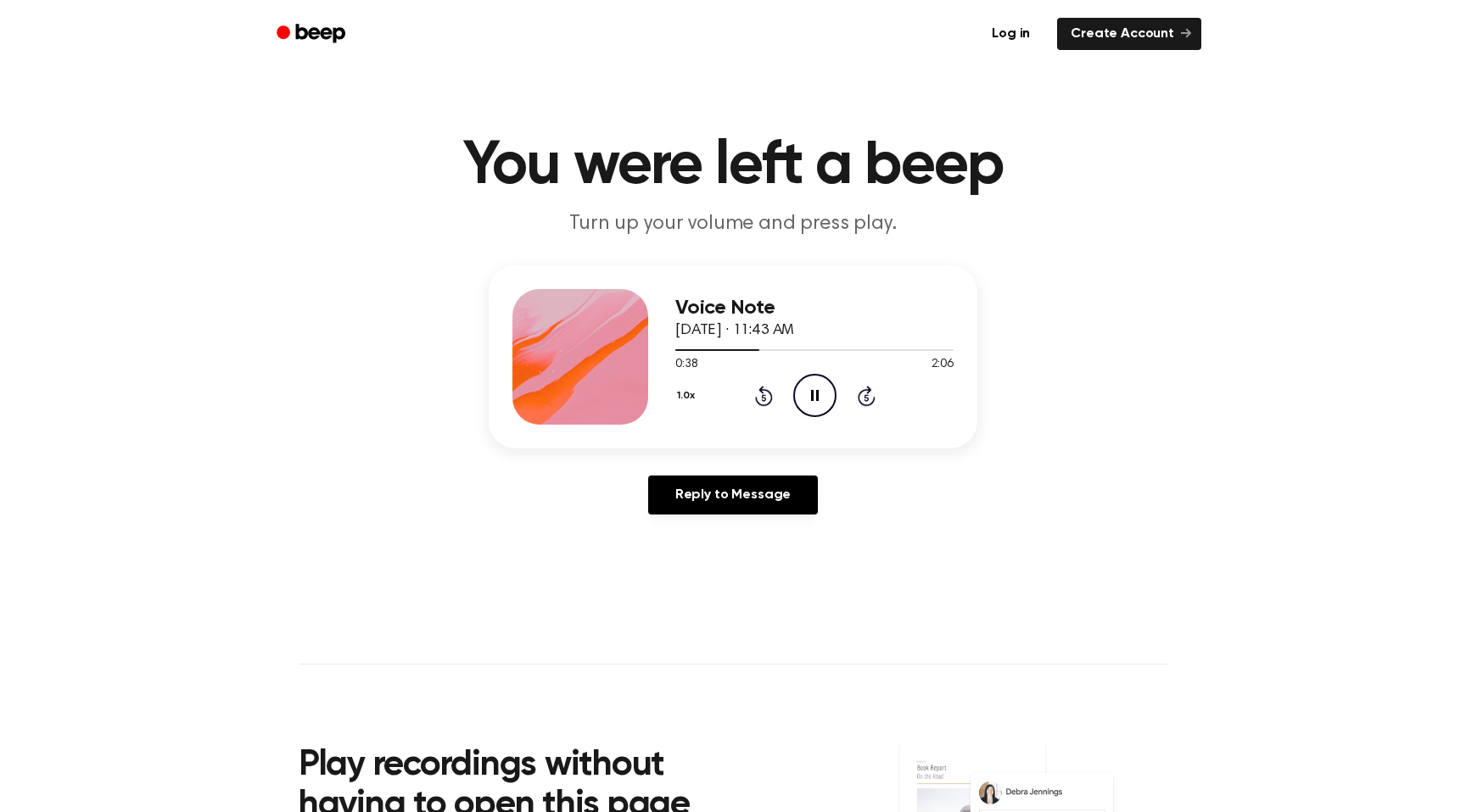
click at [815, 406] on icon "Pause Audio" at bounding box center [814, 395] width 43 height 43
click at [815, 406] on icon "Play Audio" at bounding box center [814, 395] width 43 height 43
click at [815, 406] on icon "Pause Audio" at bounding box center [814, 395] width 43 height 43
click at [815, 406] on icon "Play Audio" at bounding box center [814, 395] width 43 height 43
click at [815, 406] on icon "Pause Audio" at bounding box center [814, 395] width 43 height 43
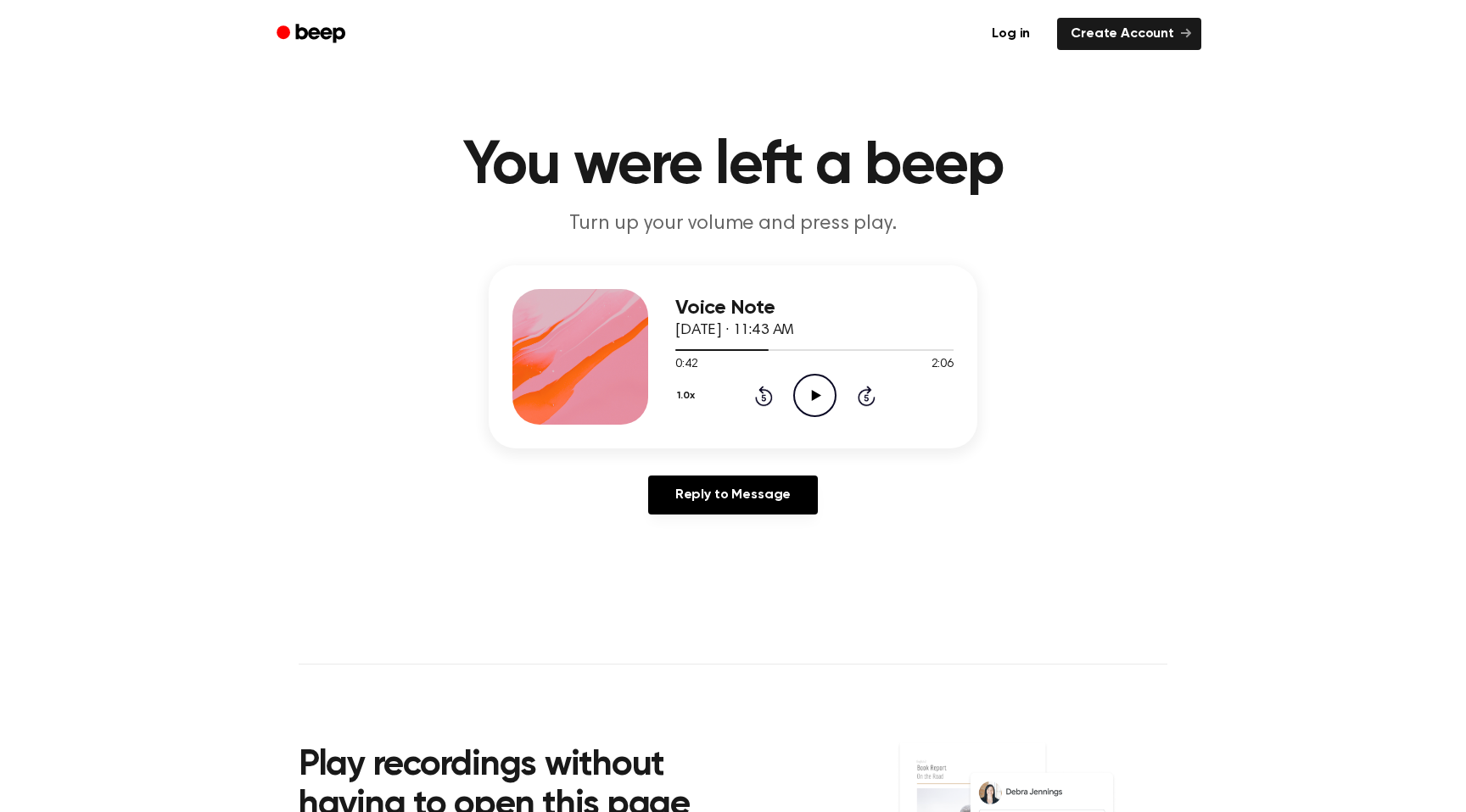
click at [815, 406] on icon "Play Audio" at bounding box center [814, 395] width 43 height 43
click at [814, 406] on icon "Pause Audio" at bounding box center [814, 395] width 43 height 43
click at [814, 406] on icon "Play Audio" at bounding box center [814, 395] width 43 height 43
click at [814, 406] on icon "Pause Audio" at bounding box center [814, 395] width 43 height 43
click at [814, 406] on icon "Play Audio" at bounding box center [814, 395] width 43 height 43
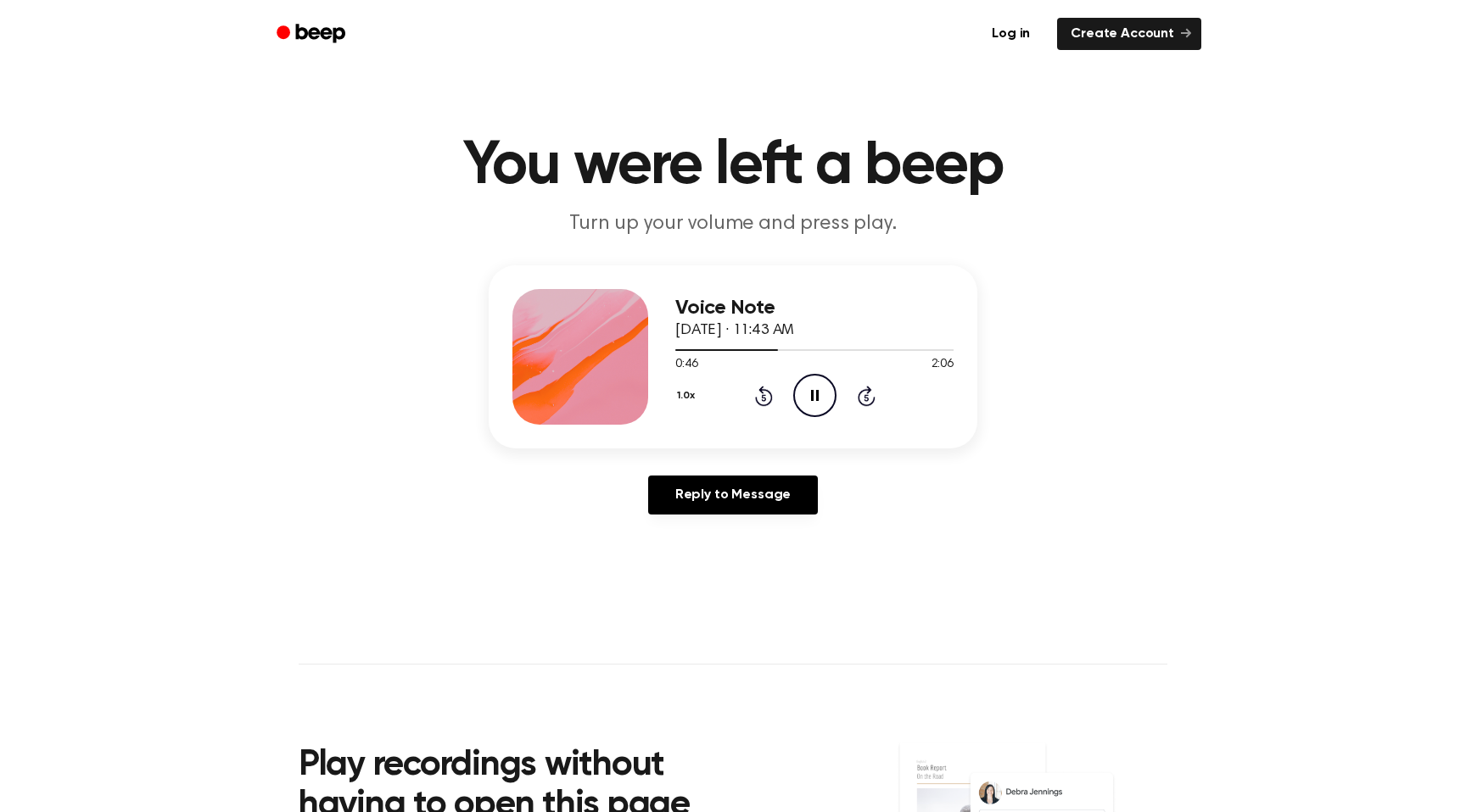
click at [815, 406] on icon "Pause Audio" at bounding box center [814, 395] width 43 height 43
click at [815, 406] on icon "Play Audio" at bounding box center [814, 395] width 43 height 43
click at [815, 406] on icon "Pause Audio" at bounding box center [814, 395] width 43 height 43
click at [783, 348] on div at bounding box center [814, 349] width 279 height 14
click at [817, 390] on icon "Play Audio" at bounding box center [814, 395] width 43 height 43
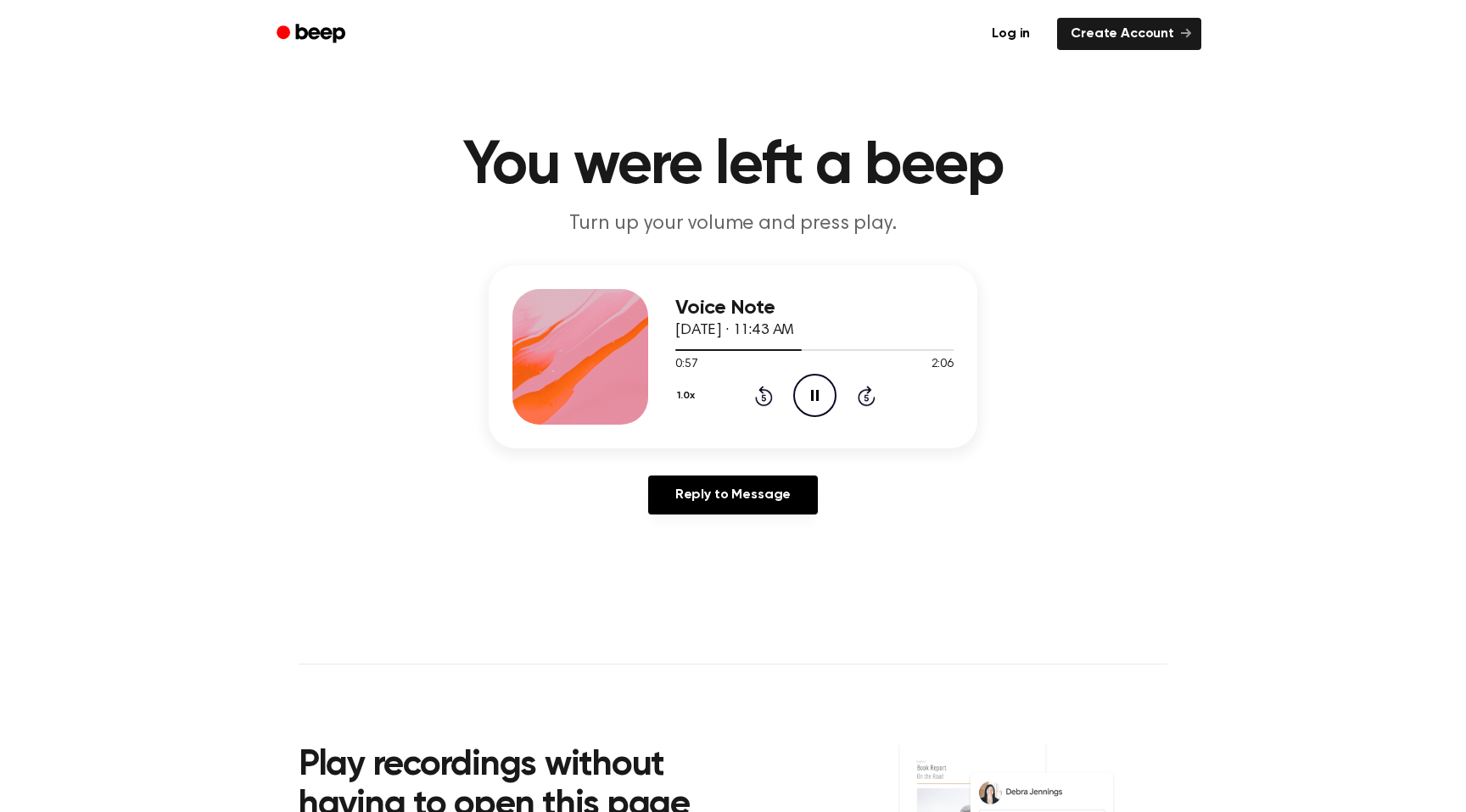
click at [815, 397] on icon at bounding box center [814, 395] width 7 height 11
click at [815, 404] on icon "Play Audio" at bounding box center [814, 395] width 43 height 43
click at [815, 404] on icon "Pause Audio" at bounding box center [814, 395] width 43 height 43
click at [815, 404] on icon "Play Audio" at bounding box center [814, 395] width 43 height 43
click at [815, 404] on icon "Pause Audio" at bounding box center [814, 395] width 43 height 43
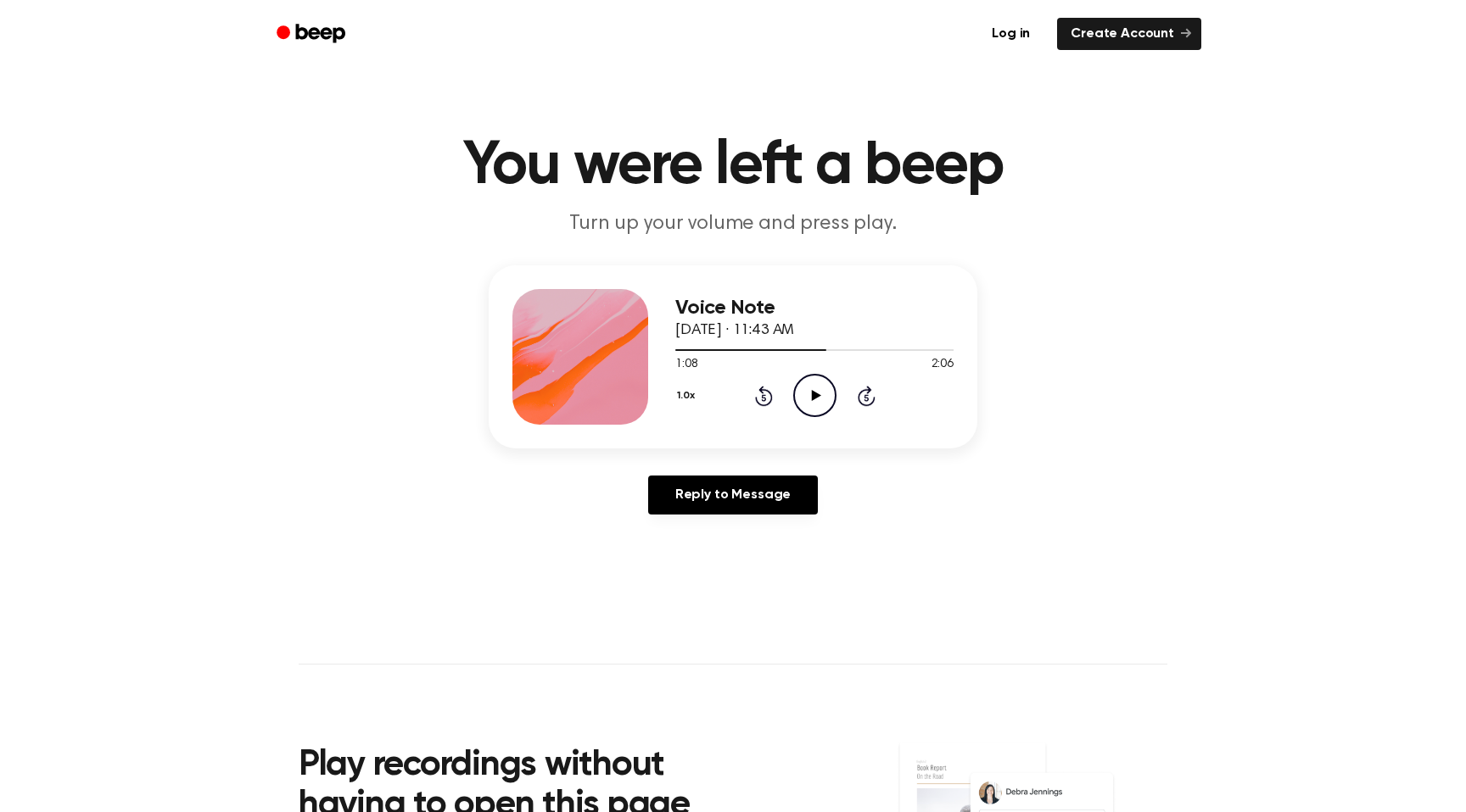
click at [815, 404] on icon "Play Audio" at bounding box center [814, 395] width 43 height 43
click at [815, 404] on icon "Pause Audio" at bounding box center [814, 395] width 43 height 43
click at [811, 350] on div at bounding box center [752, 350] width 154 height 2
click at [801, 407] on icon "Play Audio" at bounding box center [814, 395] width 43 height 43
click at [802, 404] on icon "Pause Audio" at bounding box center [814, 395] width 43 height 43
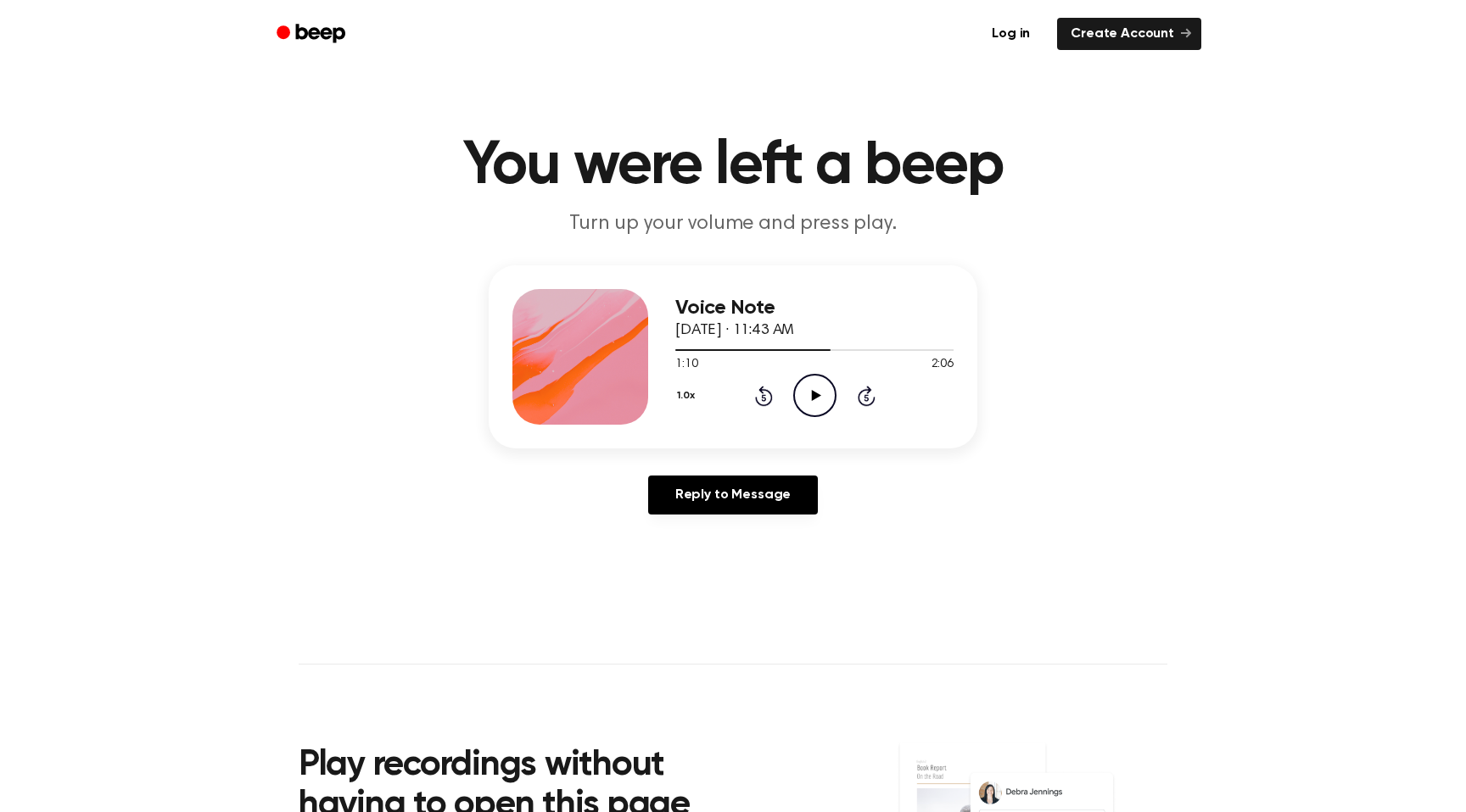
click at [802, 404] on icon "Play Audio" at bounding box center [814, 395] width 43 height 43
click at [802, 404] on icon "Pause Audio" at bounding box center [814, 395] width 43 height 43
click at [802, 404] on icon "Play Audio" at bounding box center [814, 395] width 43 height 43
click at [802, 404] on icon "Pause Audio" at bounding box center [814, 395] width 43 height 43
click at [802, 404] on icon "Play Audio" at bounding box center [814, 395] width 43 height 43
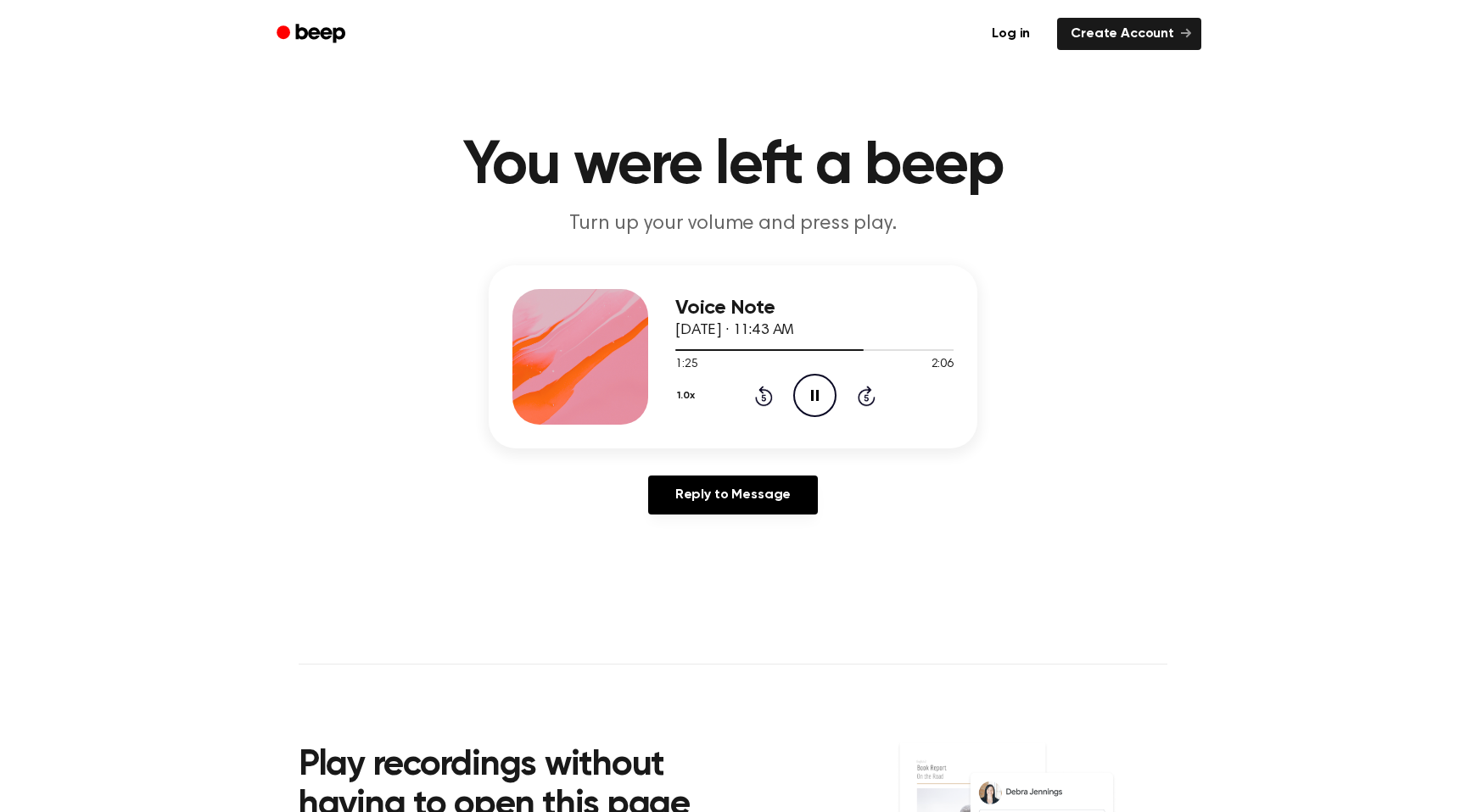
click at [802, 404] on icon "Pause Audio" at bounding box center [814, 395] width 43 height 43
click at [844, 347] on div at bounding box center [814, 349] width 279 height 14
click at [815, 392] on icon at bounding box center [815, 395] width 9 height 11
click at [815, 392] on icon "Pause Audio" at bounding box center [814, 395] width 43 height 43
click at [841, 349] on div at bounding box center [775, 350] width 201 height 2
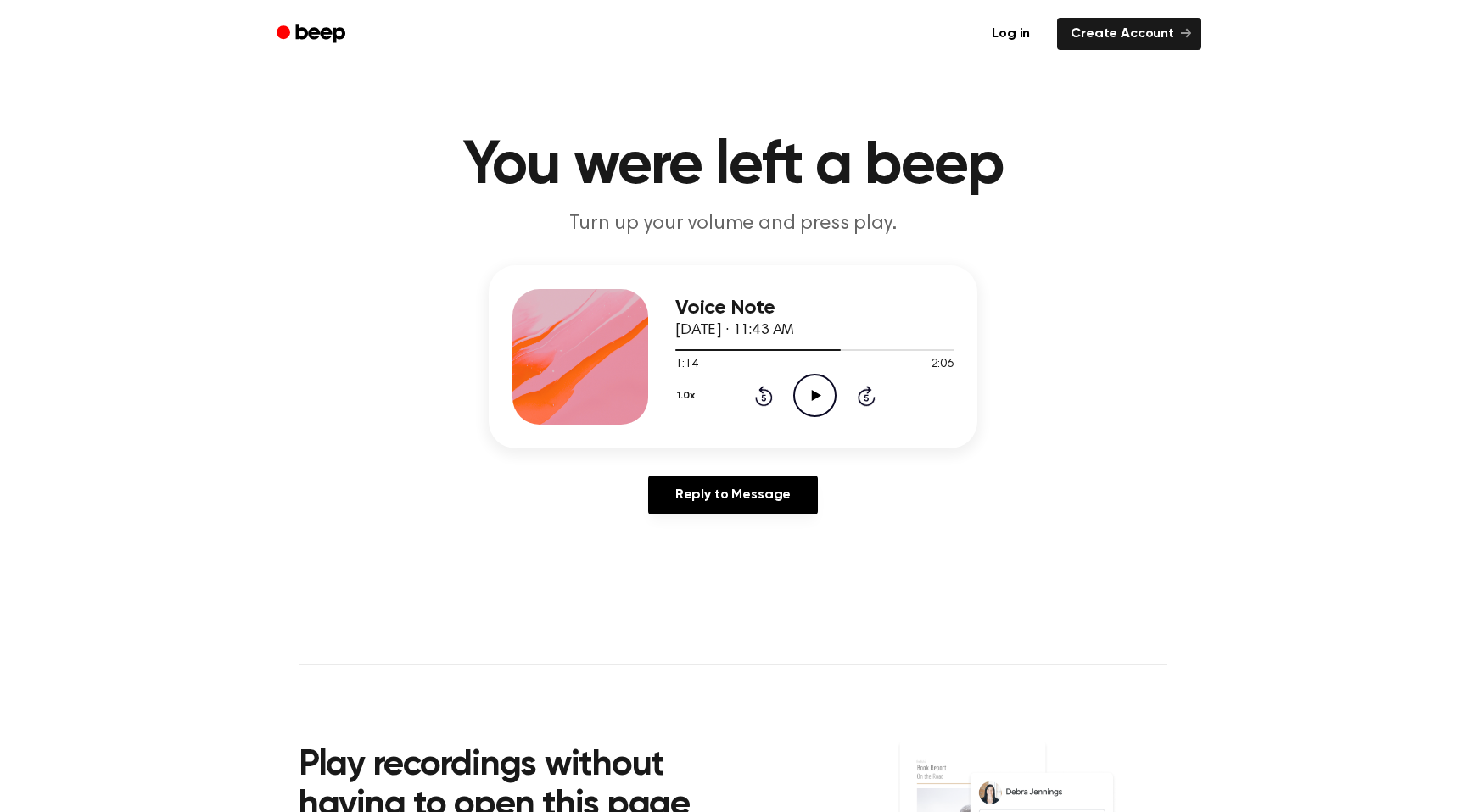
click at [800, 397] on icon "Play Audio" at bounding box center [814, 395] width 43 height 43
click at [803, 388] on icon "Pause Audio" at bounding box center [814, 395] width 43 height 43
click at [815, 396] on icon at bounding box center [815, 395] width 9 height 11
click at [815, 396] on icon "Pause Audio" at bounding box center [814, 395] width 43 height 43
click at [857, 351] on div at bounding box center [814, 349] width 279 height 14
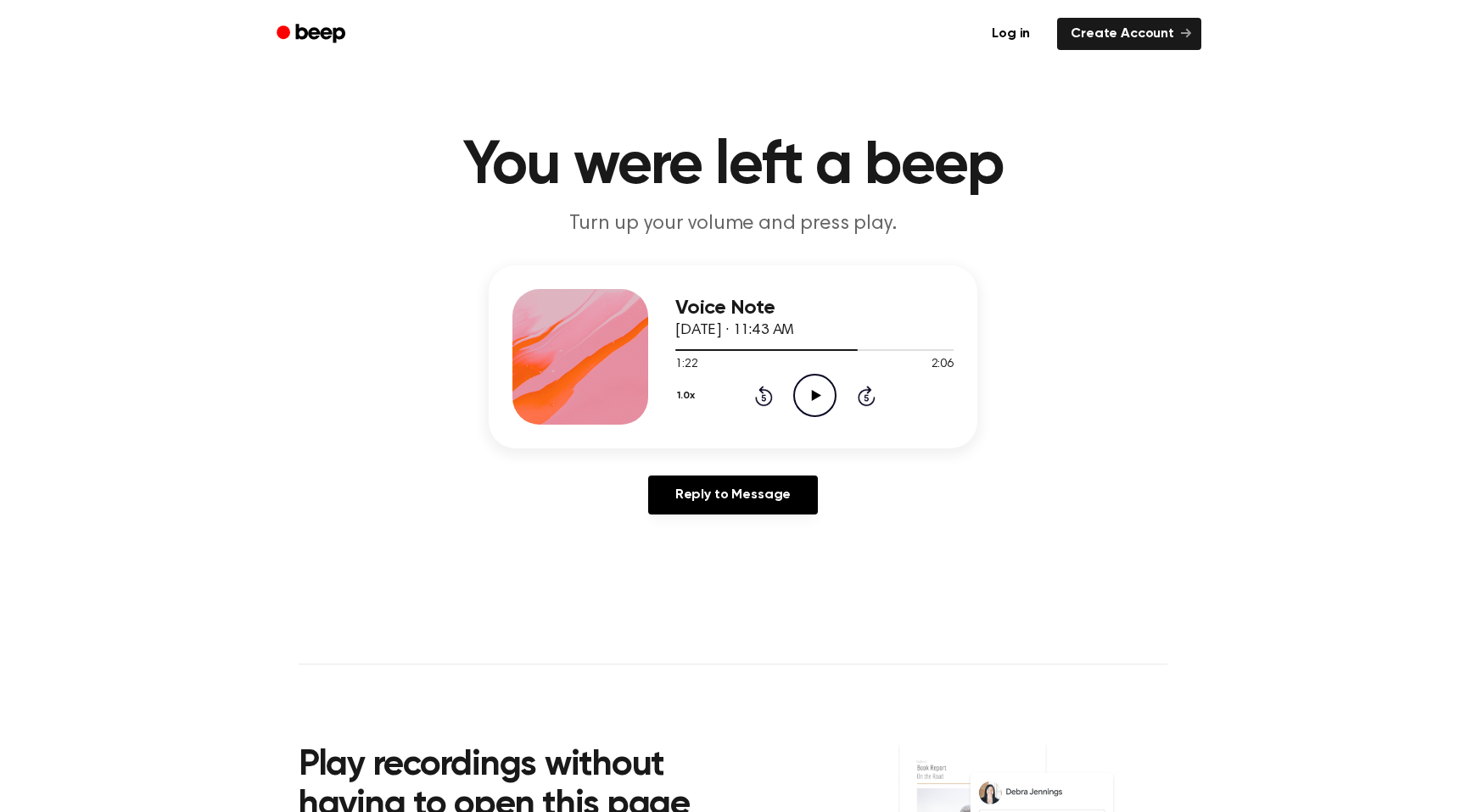
click at [812, 390] on icon "Play Audio" at bounding box center [814, 395] width 43 height 43
click at [812, 390] on icon at bounding box center [814, 395] width 7 height 11
click at [813, 390] on icon "Play Audio" at bounding box center [814, 395] width 43 height 43
click at [813, 390] on icon "Pause Audio" at bounding box center [814, 395] width 43 height 43
click at [813, 390] on icon "Play Audio" at bounding box center [814, 395] width 43 height 43
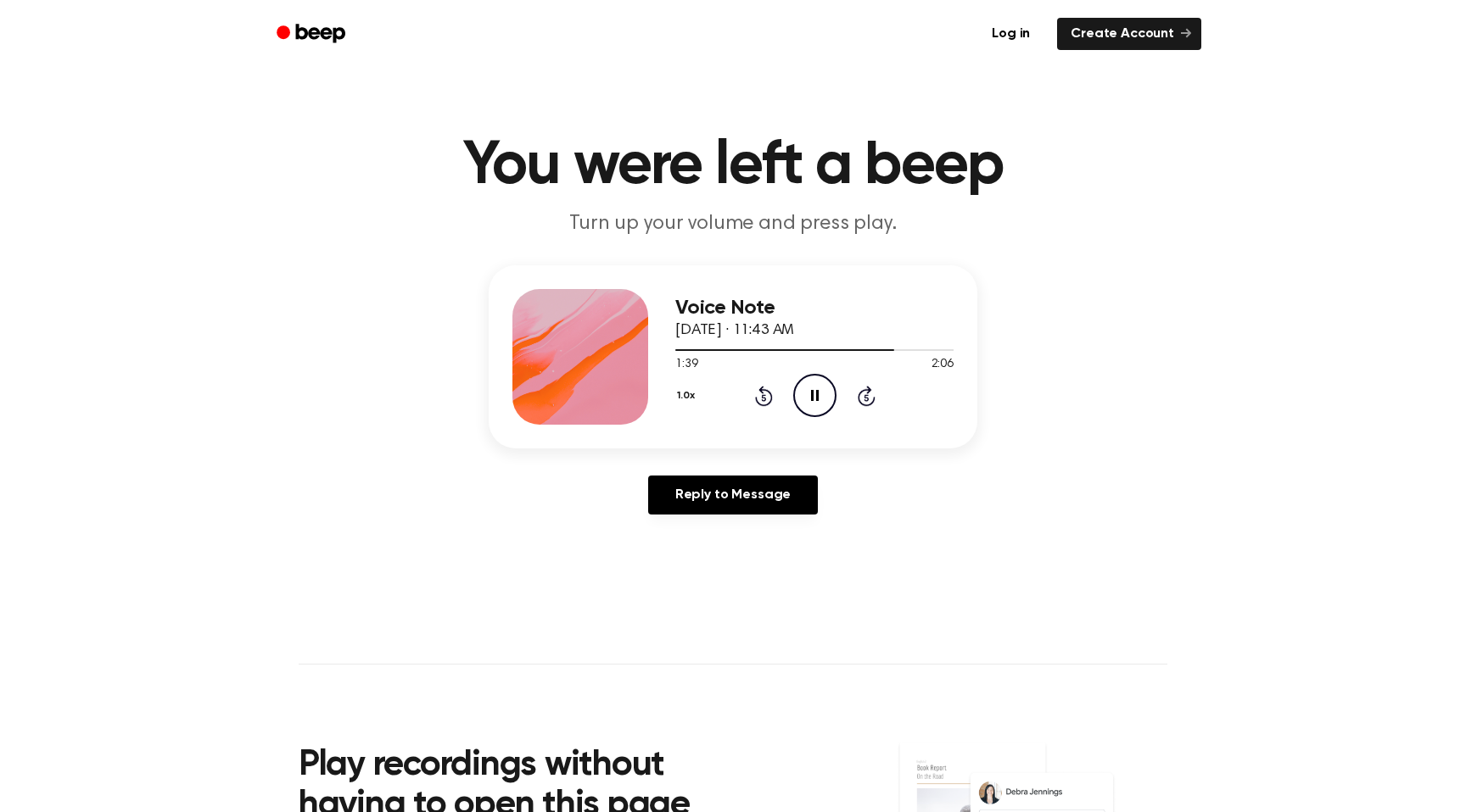
click at [813, 390] on icon "Pause Audio" at bounding box center [814, 395] width 43 height 43
click at [865, 346] on div at bounding box center [814, 349] width 279 height 14
click at [816, 398] on icon "Play Audio" at bounding box center [814, 395] width 43 height 43
click at [817, 399] on icon at bounding box center [814, 395] width 7 height 11
click at [817, 399] on icon "Play Audio" at bounding box center [814, 395] width 43 height 43
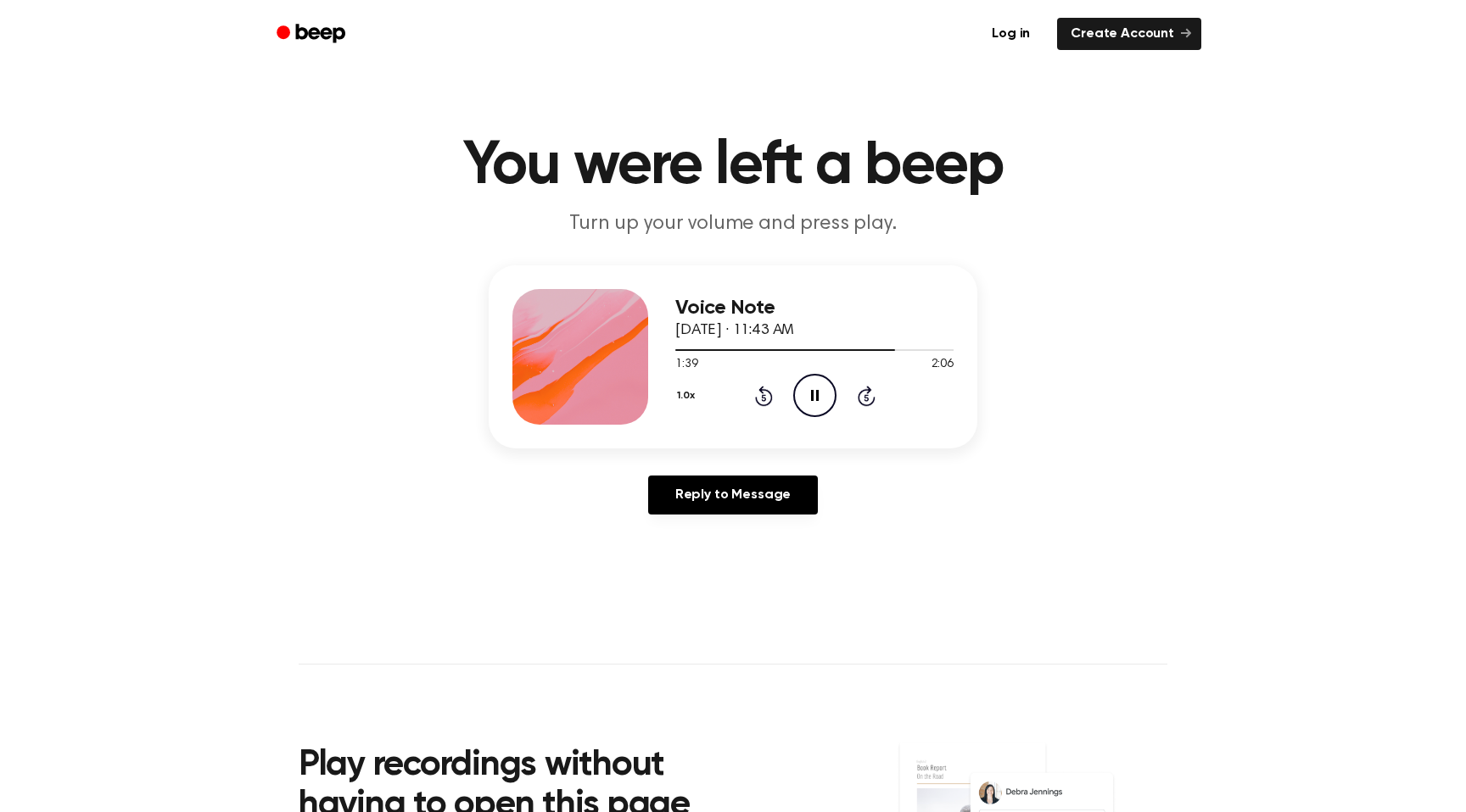
click at [817, 399] on icon at bounding box center [814, 395] width 7 height 11
click at [817, 399] on icon "Play Audio" at bounding box center [814, 395] width 43 height 43
click at [815, 397] on icon "Pause Audio" at bounding box center [814, 395] width 43 height 43
click at [815, 385] on icon "Play Audio" at bounding box center [814, 395] width 43 height 43
click at [814, 384] on icon "Pause Audio" at bounding box center [814, 395] width 43 height 43
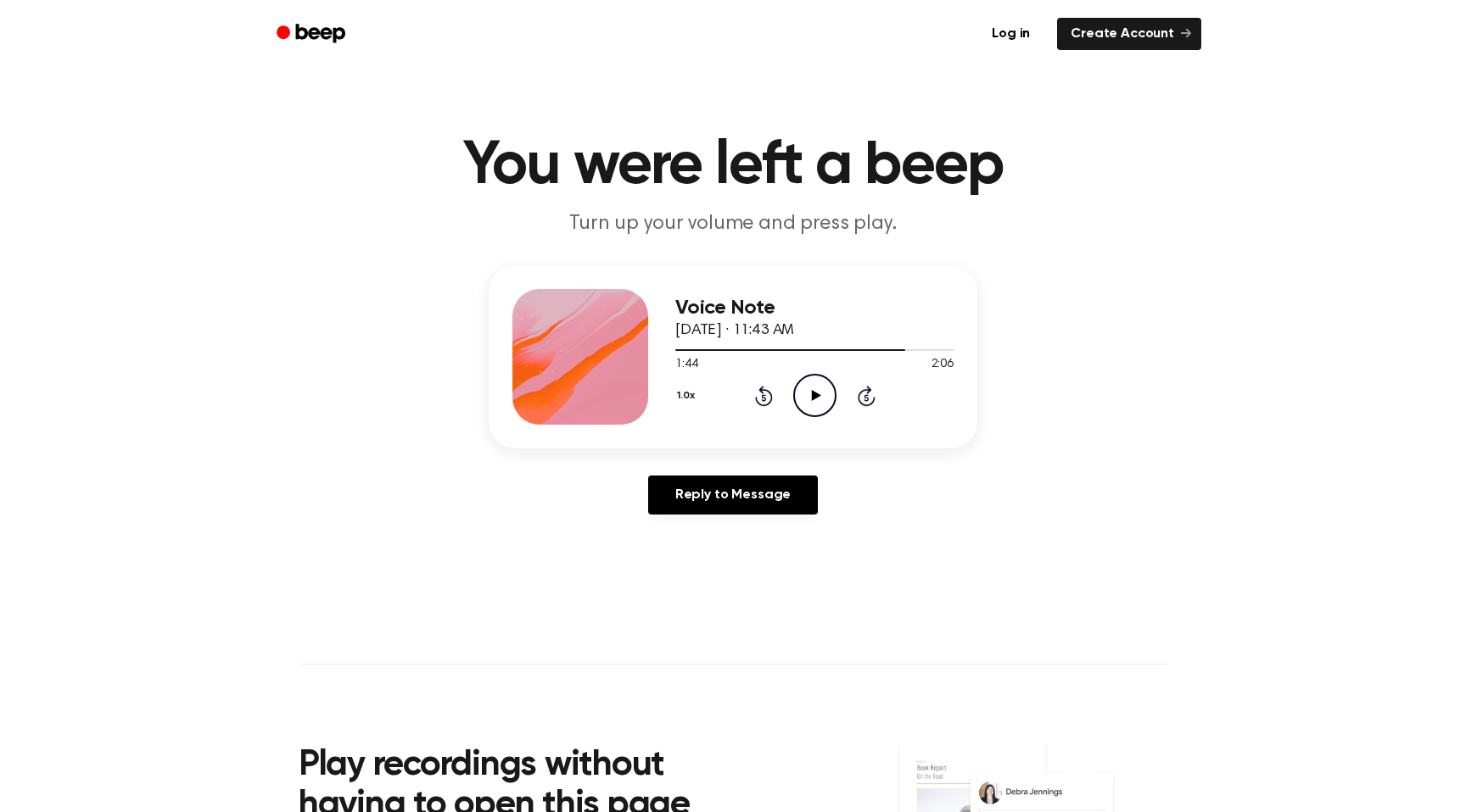
click at [814, 384] on icon "Play Audio" at bounding box center [814, 395] width 43 height 43
click at [814, 384] on icon "Pause Audio" at bounding box center [814, 395] width 43 height 43
click at [814, 384] on icon "Play Audio" at bounding box center [814, 395] width 43 height 43
click at [814, 384] on icon "Pause Audio" at bounding box center [814, 395] width 43 height 43
click at [814, 384] on icon "Play Audio" at bounding box center [814, 395] width 43 height 43
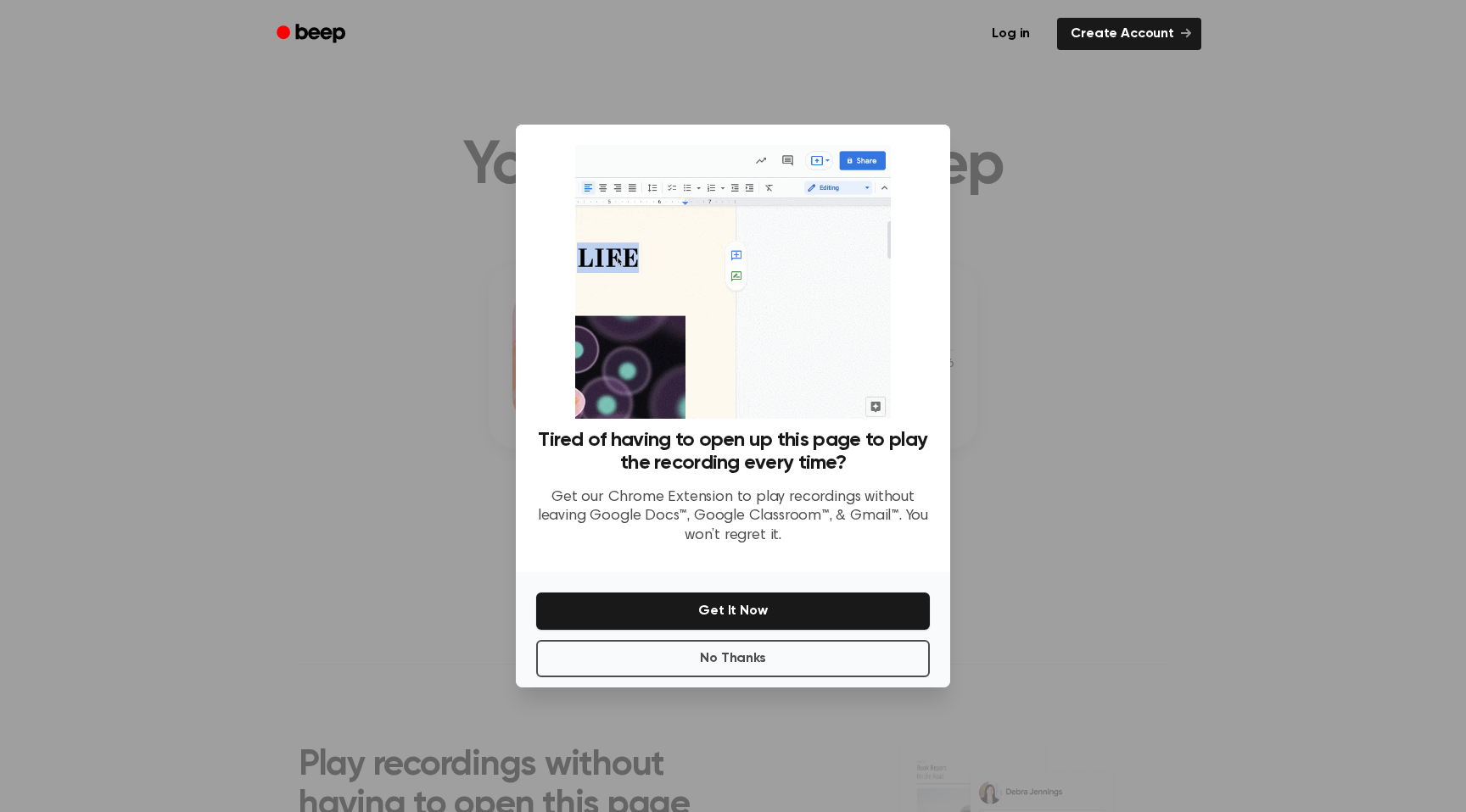
click at [1129, 351] on div at bounding box center [733, 406] width 1466 height 812
click at [972, 408] on div at bounding box center [733, 406] width 1466 height 812
click at [848, 654] on button "No Thanks" at bounding box center [732, 659] width 394 height 37
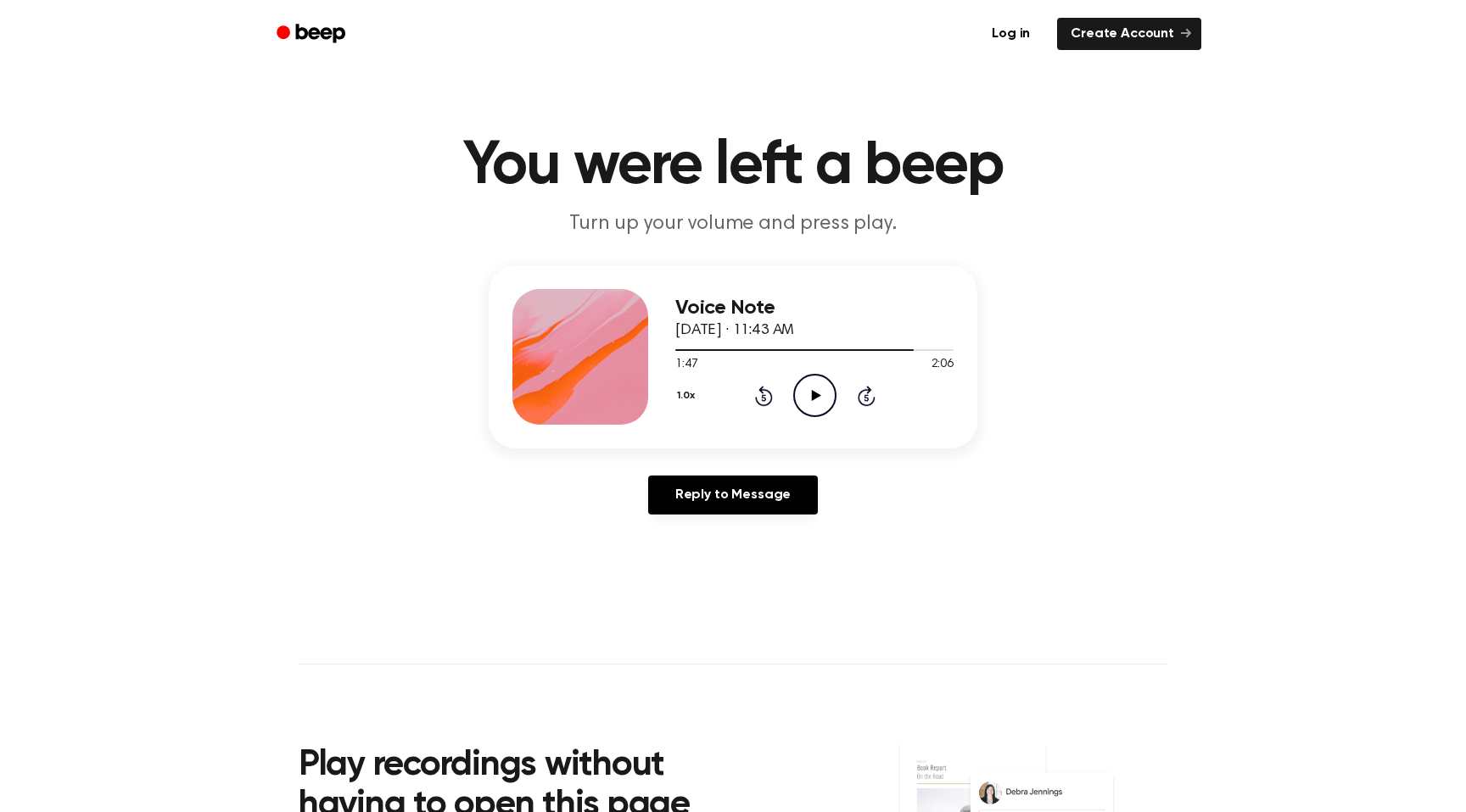
click at [820, 393] on icon "Play Audio" at bounding box center [814, 395] width 43 height 43
click at [820, 393] on icon "Pause Audio" at bounding box center [814, 395] width 43 height 43
click at [820, 393] on icon "Play Audio" at bounding box center [814, 395] width 43 height 43
click at [820, 393] on icon "Pause Audio" at bounding box center [814, 395] width 43 height 43
click at [820, 393] on icon "Play Audio" at bounding box center [814, 395] width 43 height 43
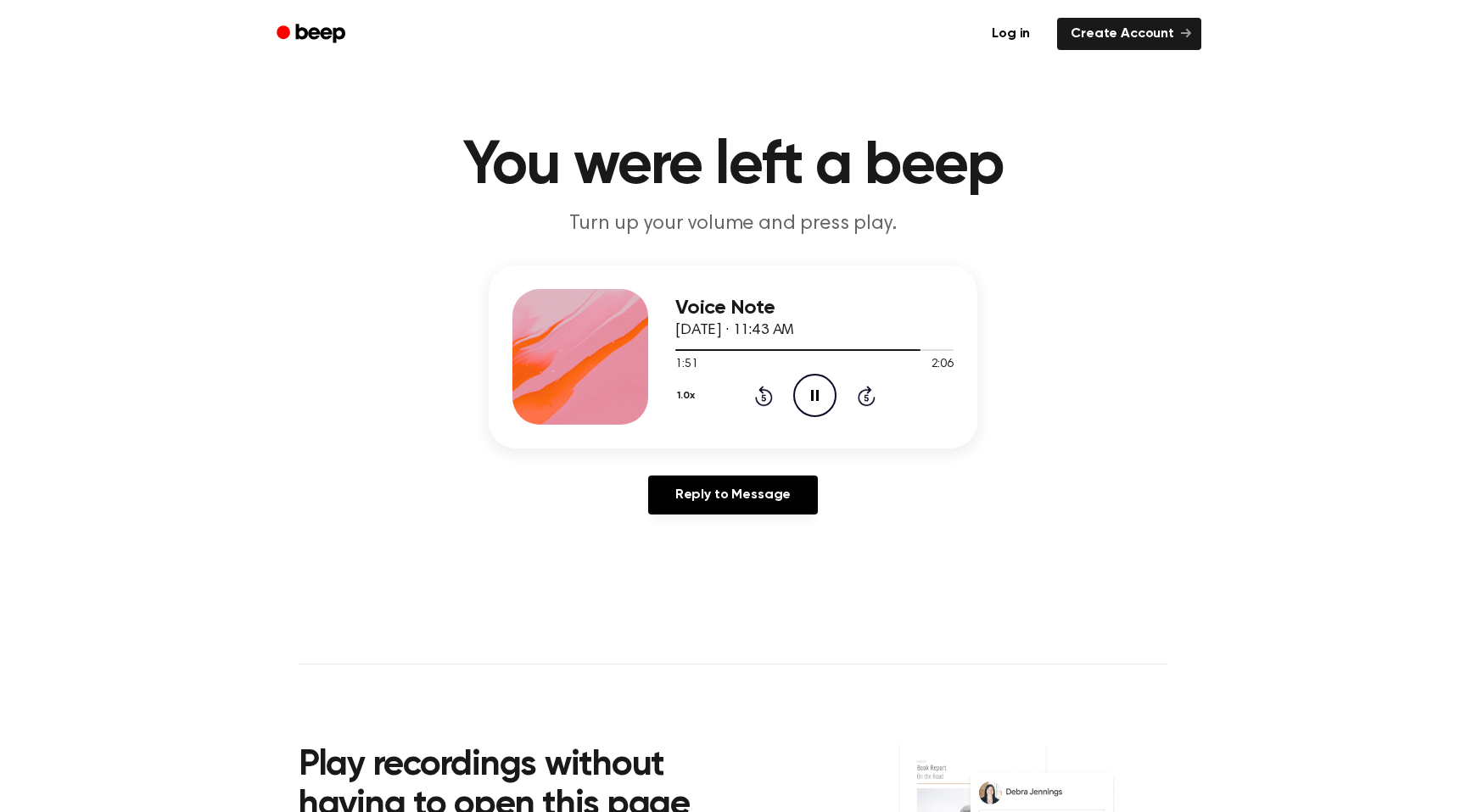
click at [820, 392] on icon "Pause Audio" at bounding box center [814, 395] width 43 height 43
click at [800, 394] on icon "Play Audio" at bounding box center [814, 395] width 43 height 43
click at [805, 391] on icon "Pause Audio" at bounding box center [814, 395] width 43 height 43
click at [805, 391] on icon "Play Audio" at bounding box center [814, 395] width 43 height 43
click at [805, 391] on icon "Pause Audio" at bounding box center [814, 395] width 43 height 43
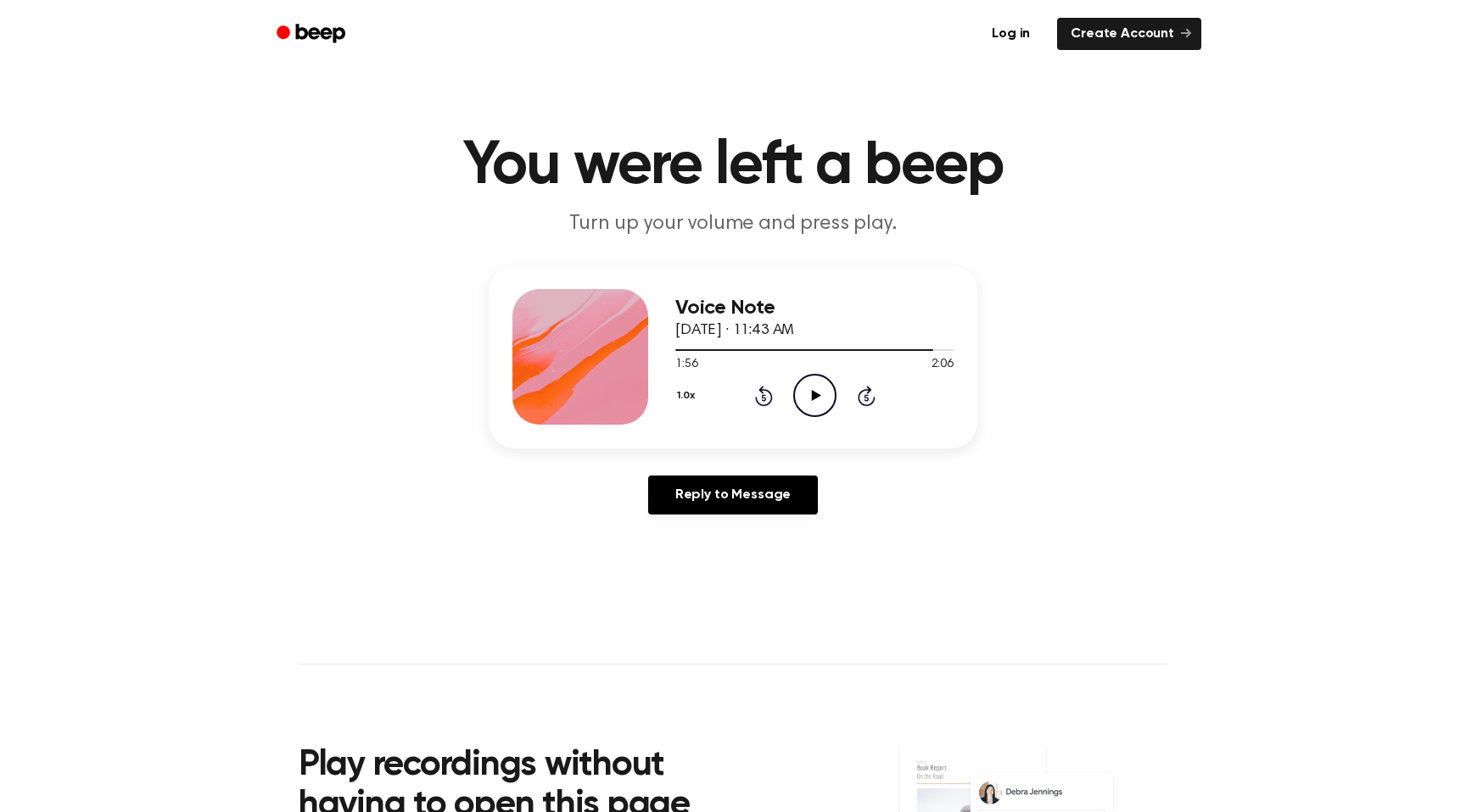
click at [805, 391] on icon "Play Audio" at bounding box center [814, 395] width 43 height 43
click at [805, 391] on icon "Pause Audio" at bounding box center [814, 395] width 43 height 43
click at [830, 390] on icon "Play Audio" at bounding box center [814, 395] width 43 height 43
click at [915, 348] on div at bounding box center [814, 349] width 279 height 14
click at [823, 386] on icon "Pause Audio" at bounding box center [814, 395] width 43 height 43
